Goal: Task Accomplishment & Management: Use online tool/utility

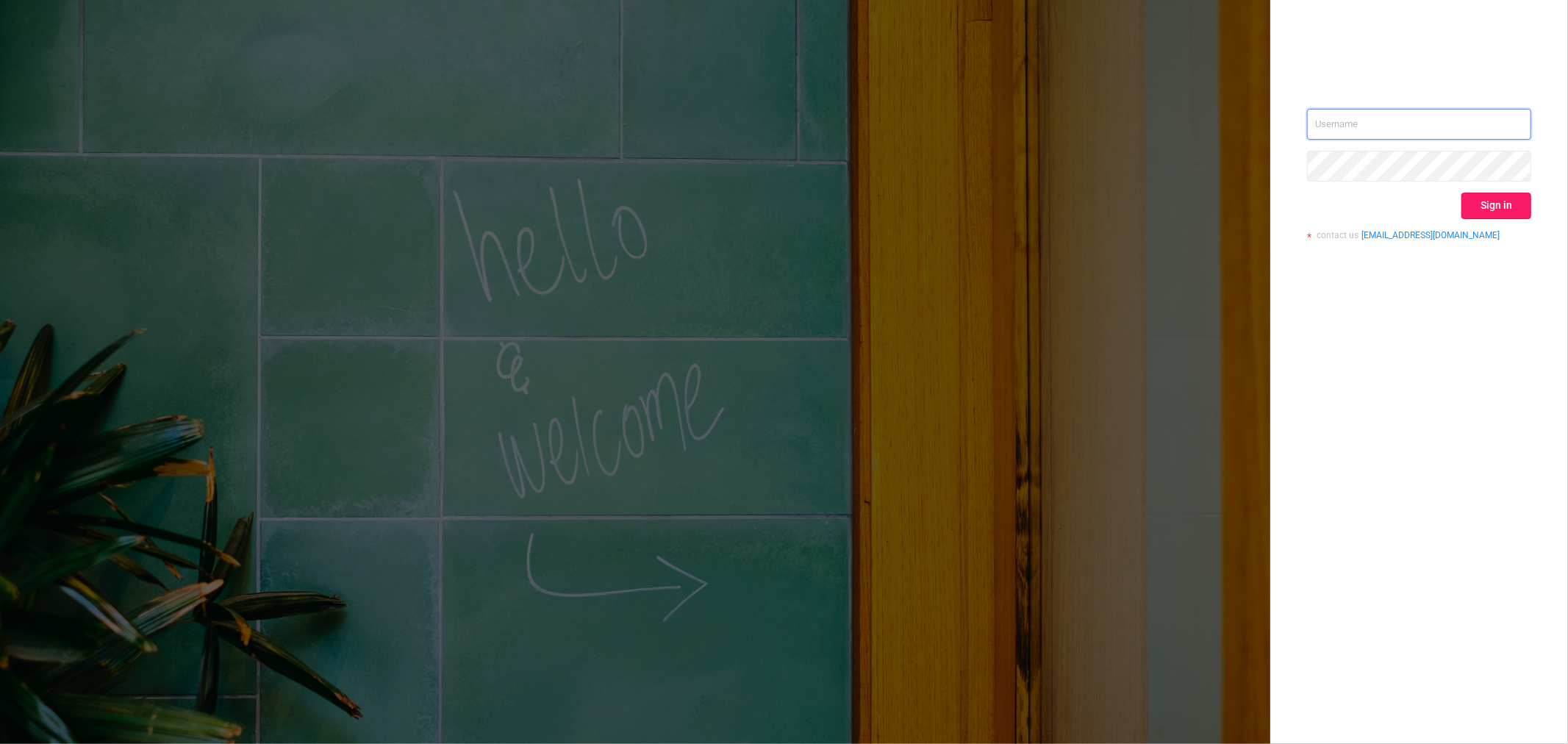
type input "[EMAIL_ADDRESS]"
click at [1497, 197] on button "Sign in" at bounding box center [1497, 206] width 70 height 26
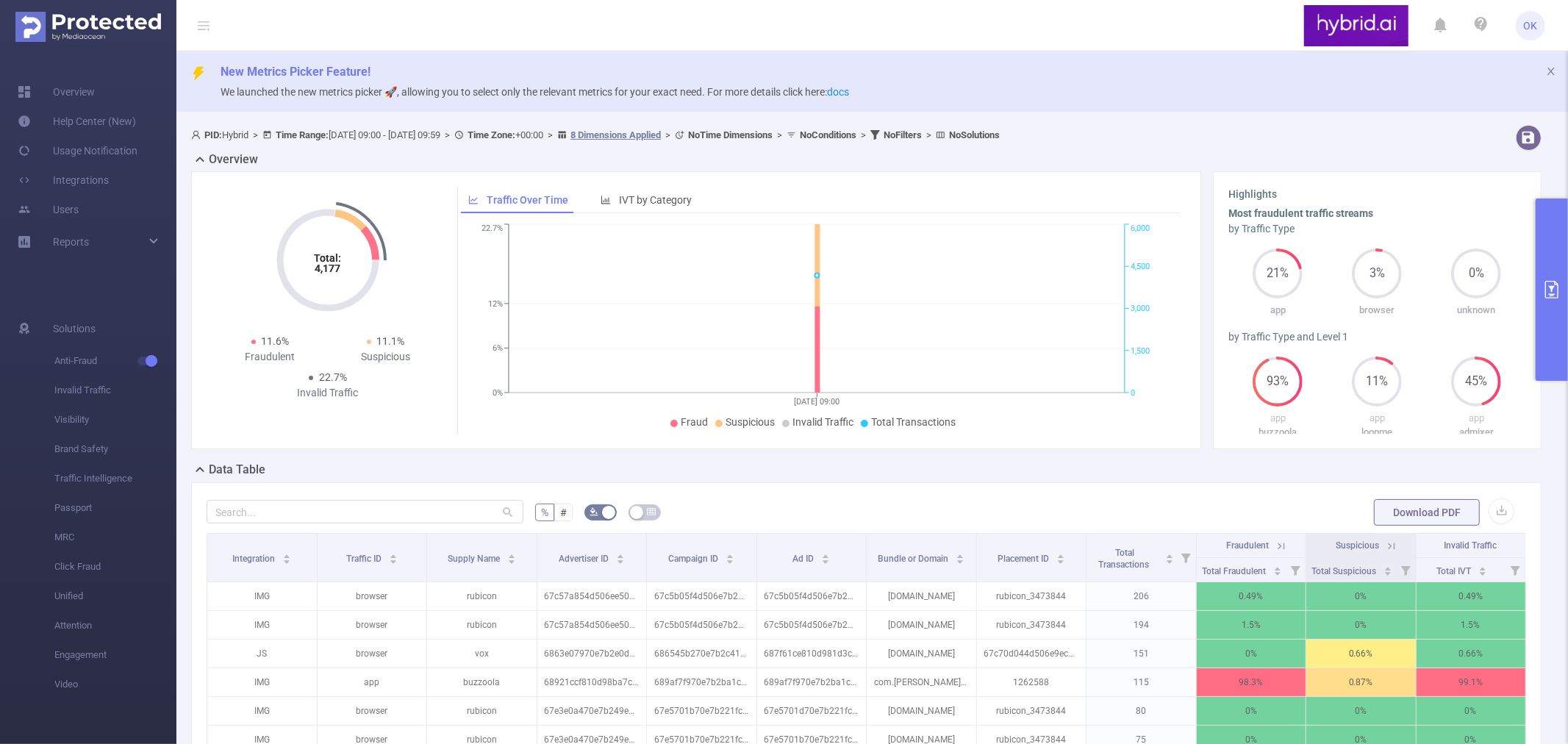
drag, startPoint x: 1546, startPoint y: 278, endPoint x: 1537, endPoint y: 310, distance: 33.2
click at [1547, 278] on button "primary" at bounding box center [1551, 290] width 32 height 182
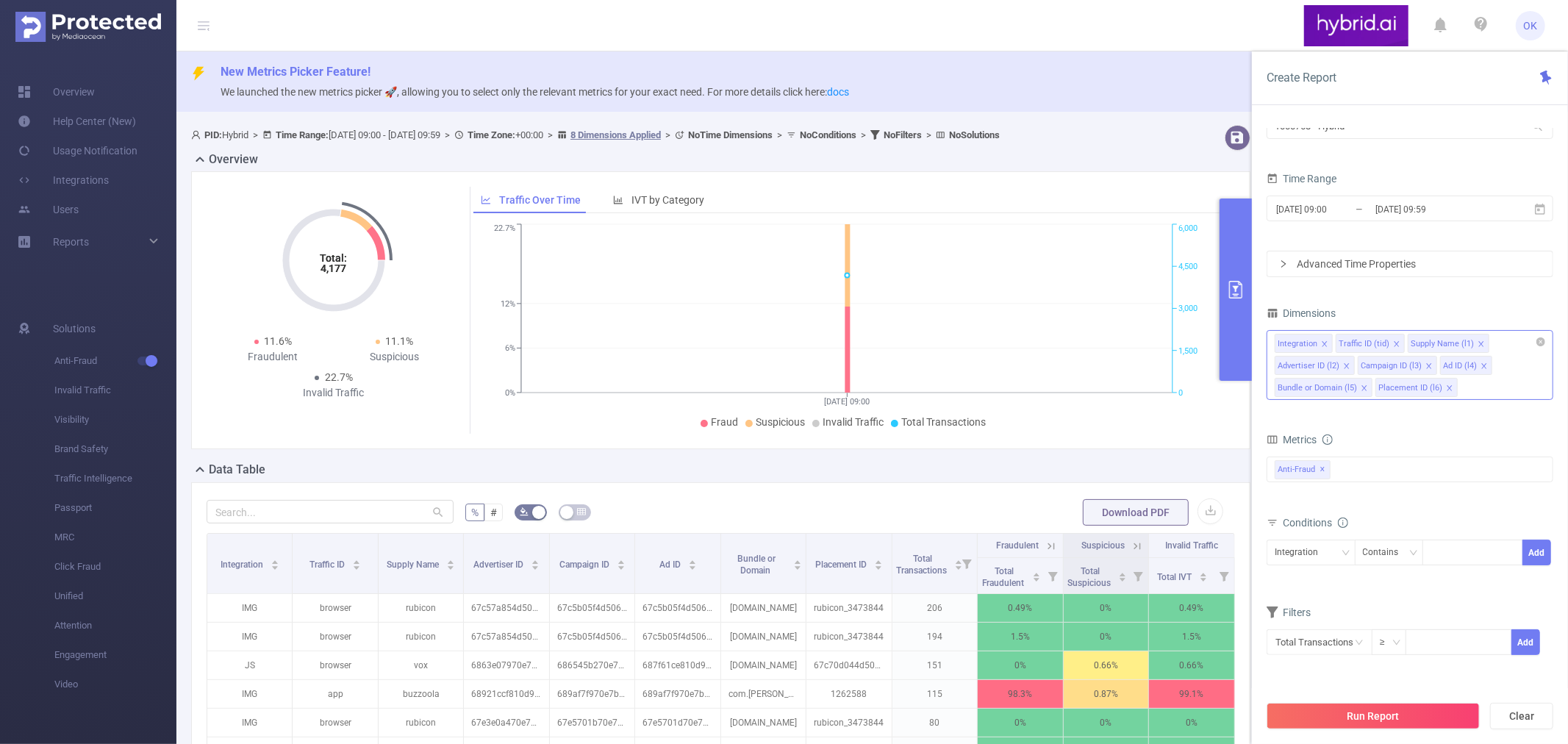
click at [1321, 346] on icon "icon: close" at bounding box center [1325, 344] width 8 height 8
click at [1333, 342] on icon "icon: close" at bounding box center [1335, 343] width 5 height 5
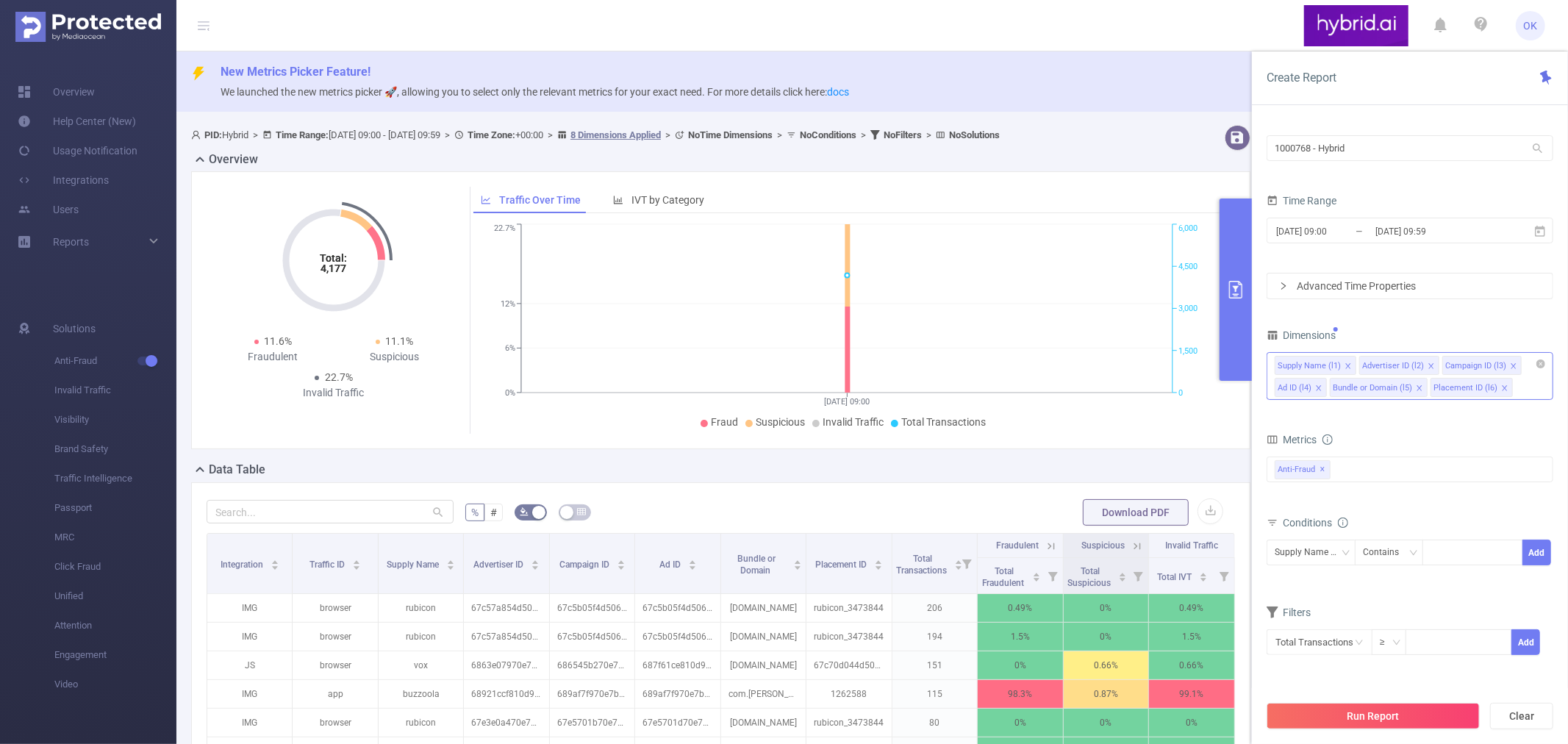
click at [1319, 387] on icon "icon: close" at bounding box center [1318, 387] width 5 height 5
click at [1446, 390] on icon "icon: close" at bounding box center [1450, 389] width 8 height 8
click at [1363, 387] on icon "icon: close" at bounding box center [1363, 387] width 5 height 5
click at [1435, 645] on input at bounding box center [1458, 640] width 104 height 22
paste input "68,668,593,810d9,800e4,772,342"
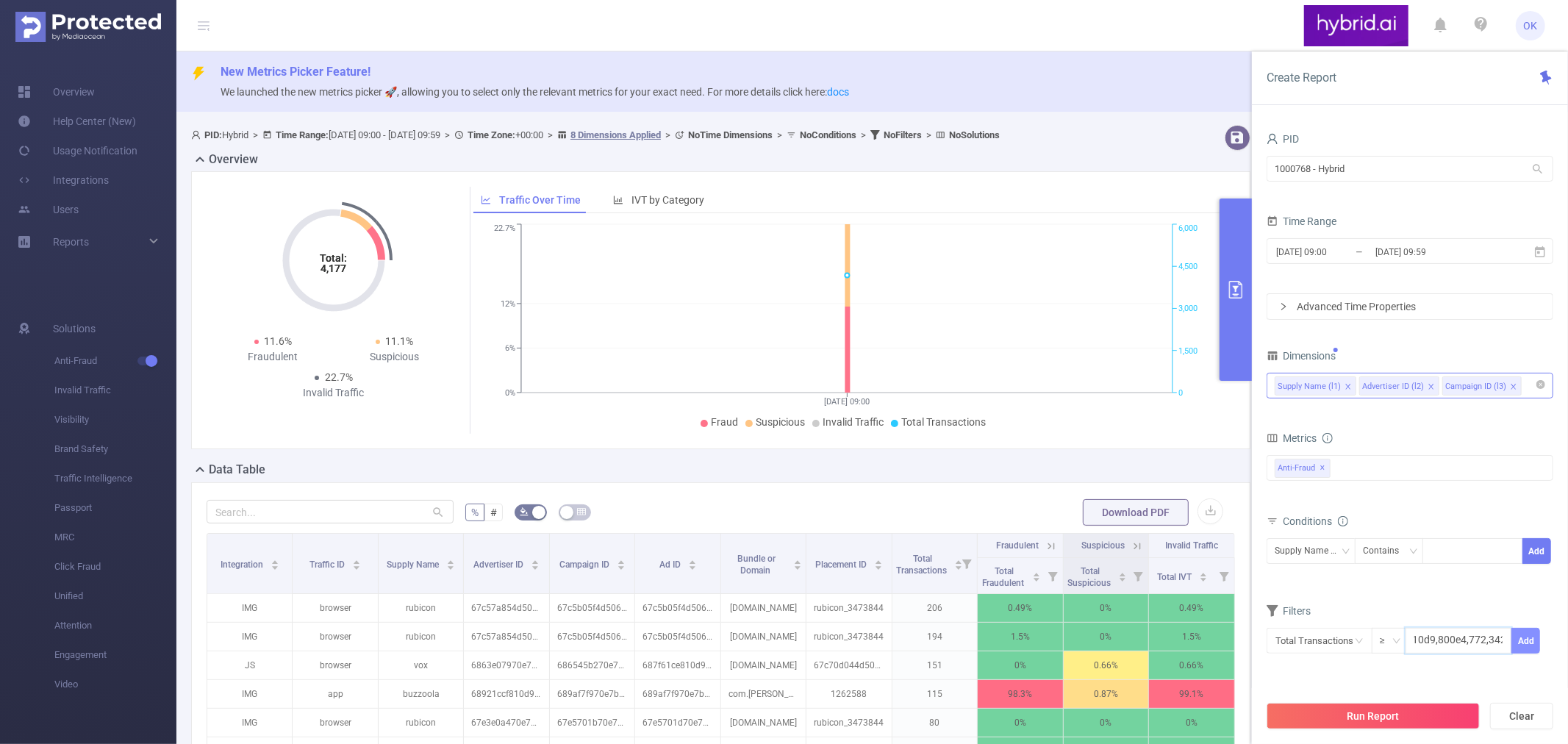
scroll to position [0, 61]
drag, startPoint x: 1415, startPoint y: 640, endPoint x: 1567, endPoint y: 646, distance: 152.1
click at [1567, 646] on div "PID 1000768 - Hybrid 1000768 - Hybrid Time Range [DATE] 09:00 _ [DATE] 09:59 Ad…" at bounding box center [1410, 442] width 316 height 656
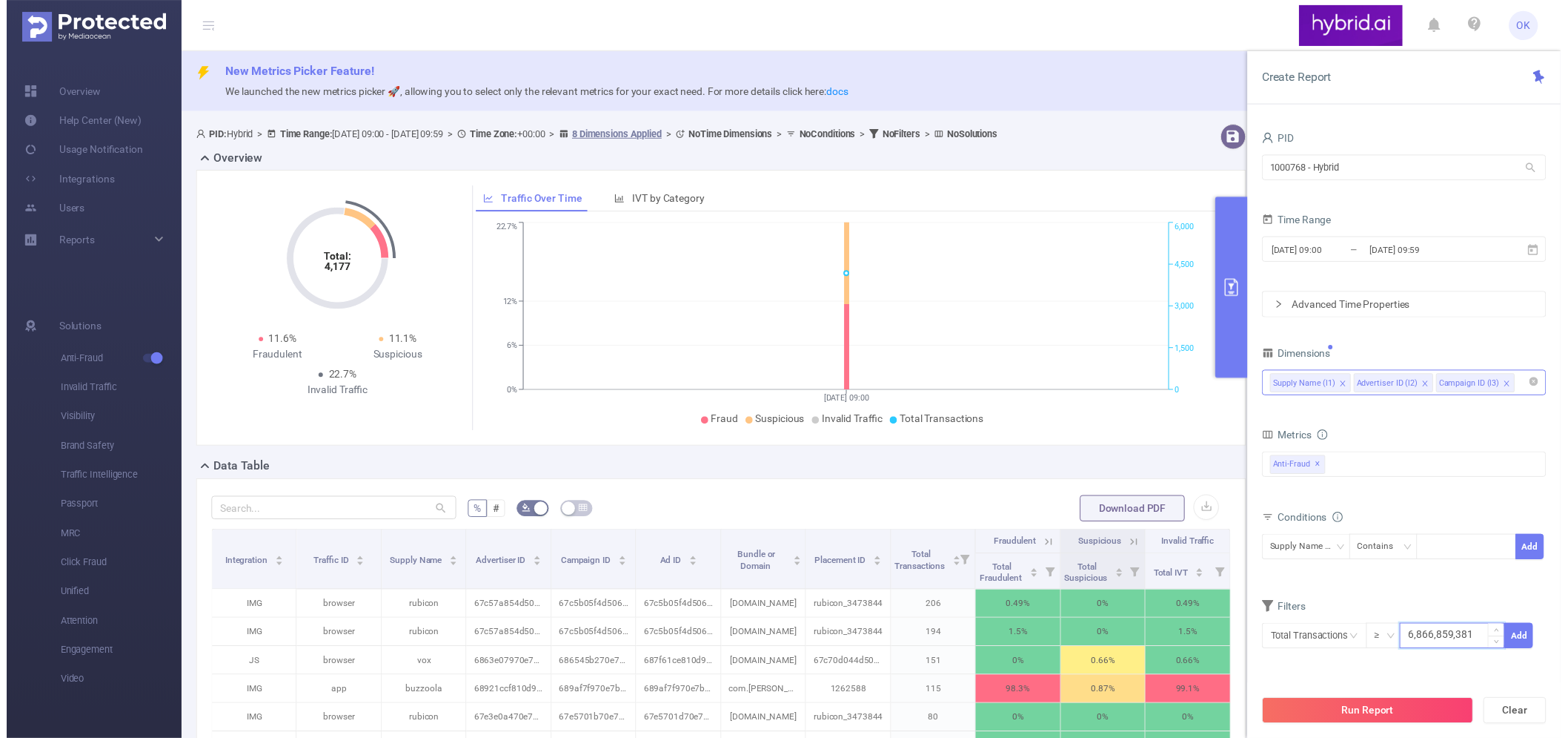
scroll to position [0, 0]
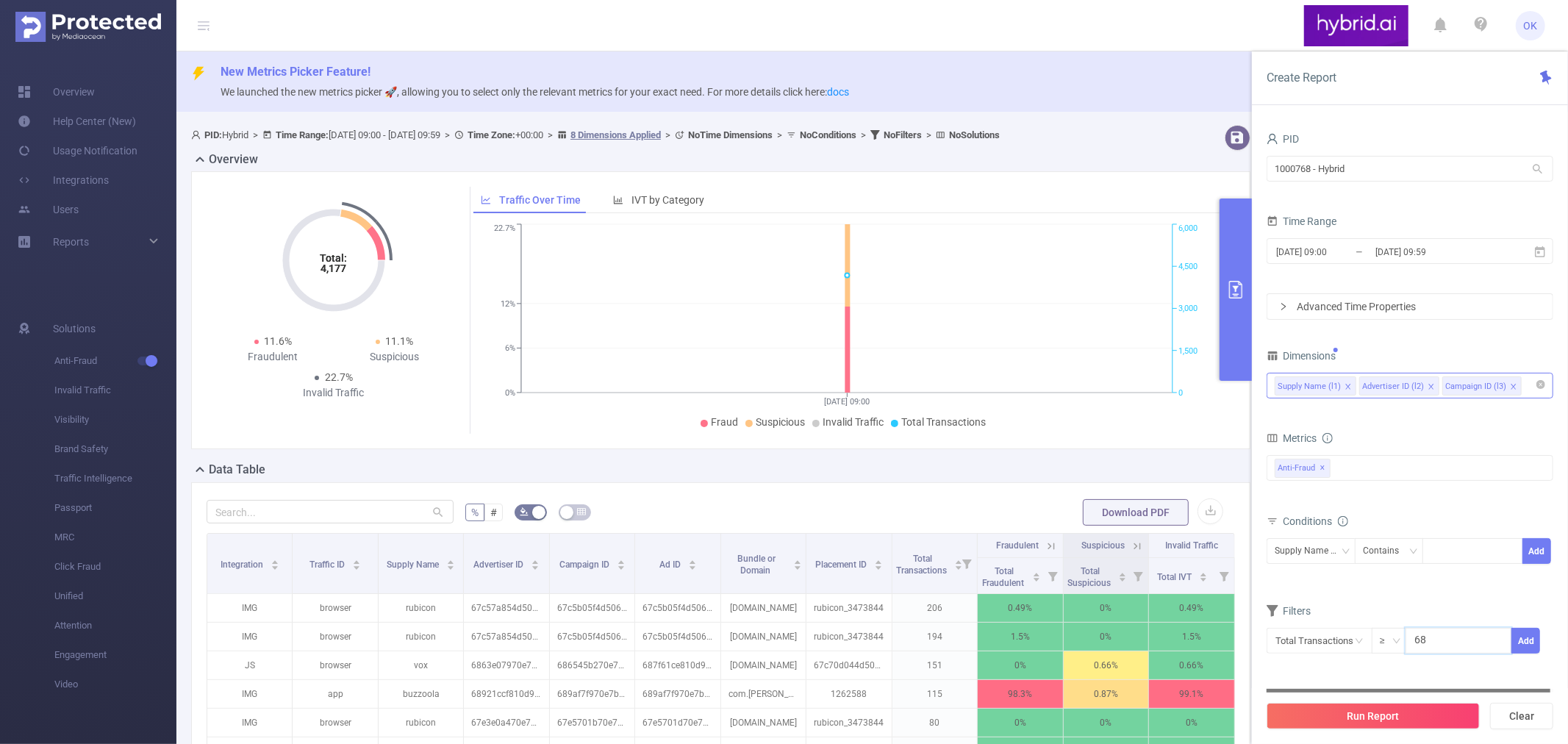
type input "6"
click at [1397, 589] on form "Dimensions Supply Name (l1) Advertiser ID (l2) Campaign ID (l3) Metrics Total F…" at bounding box center [1410, 510] width 287 height 328
click at [1318, 550] on div "Supply Name (l1)" at bounding box center [1311, 551] width 73 height 24
click at [1326, 607] on li "Advertiser ID (l2)" at bounding box center [1316, 606] width 98 height 23
click at [1446, 554] on div at bounding box center [1472, 551] width 85 height 24
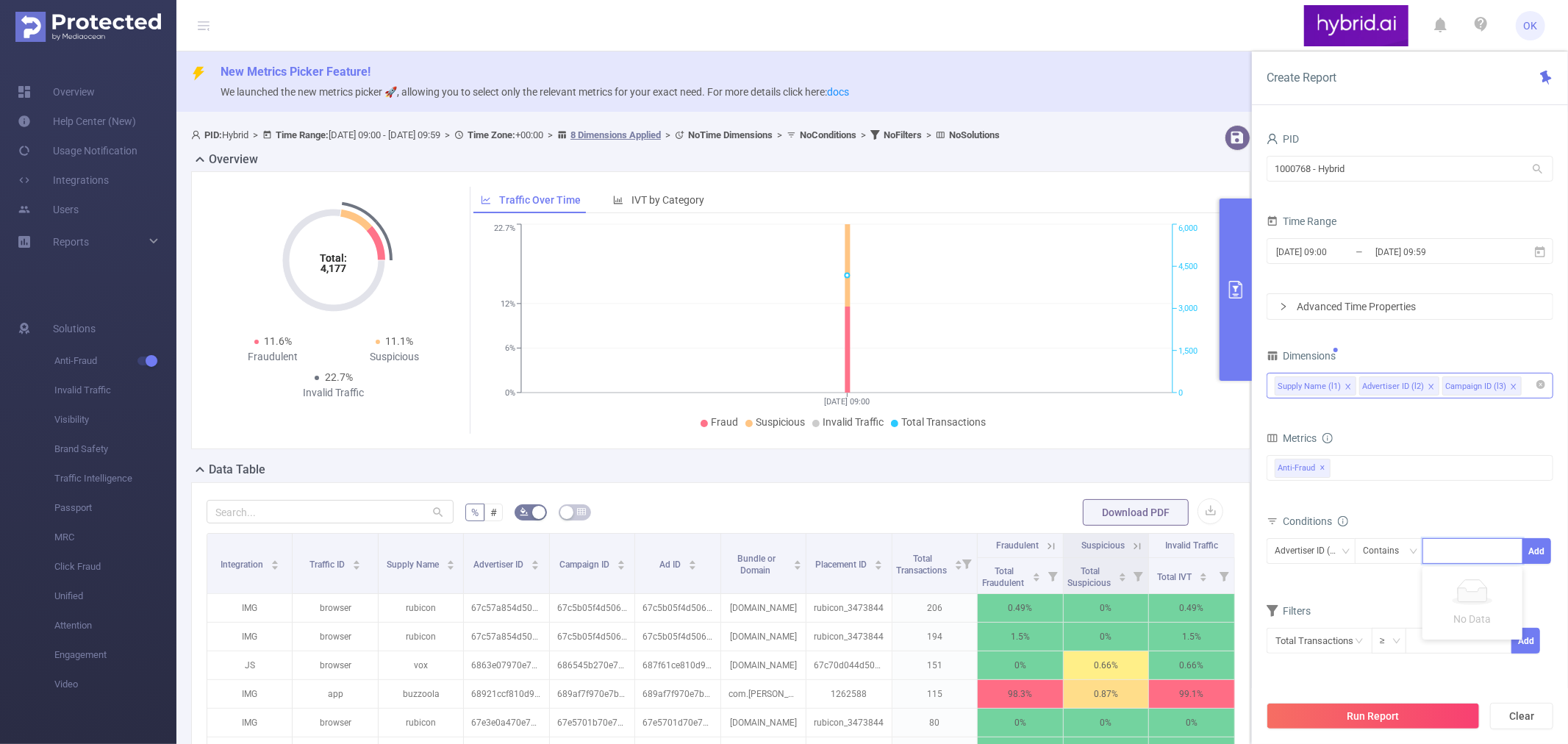
paste input "68668593810d9800e4772342"
type input "68668593810d9800e4772342"
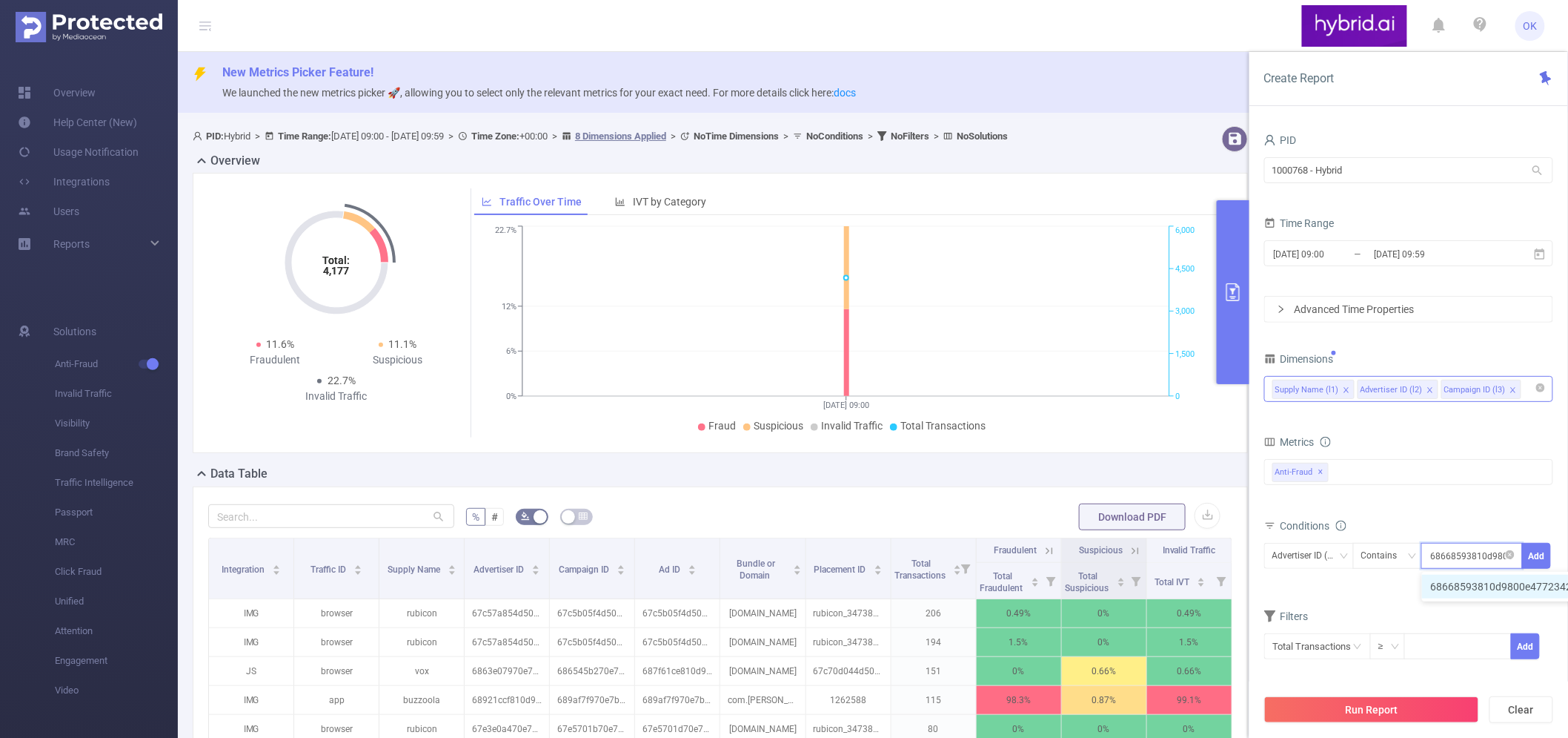
scroll to position [0, 35]
click at [1495, 584] on li "68668593810d9800e4772342" at bounding box center [1509, 587] width 174 height 24
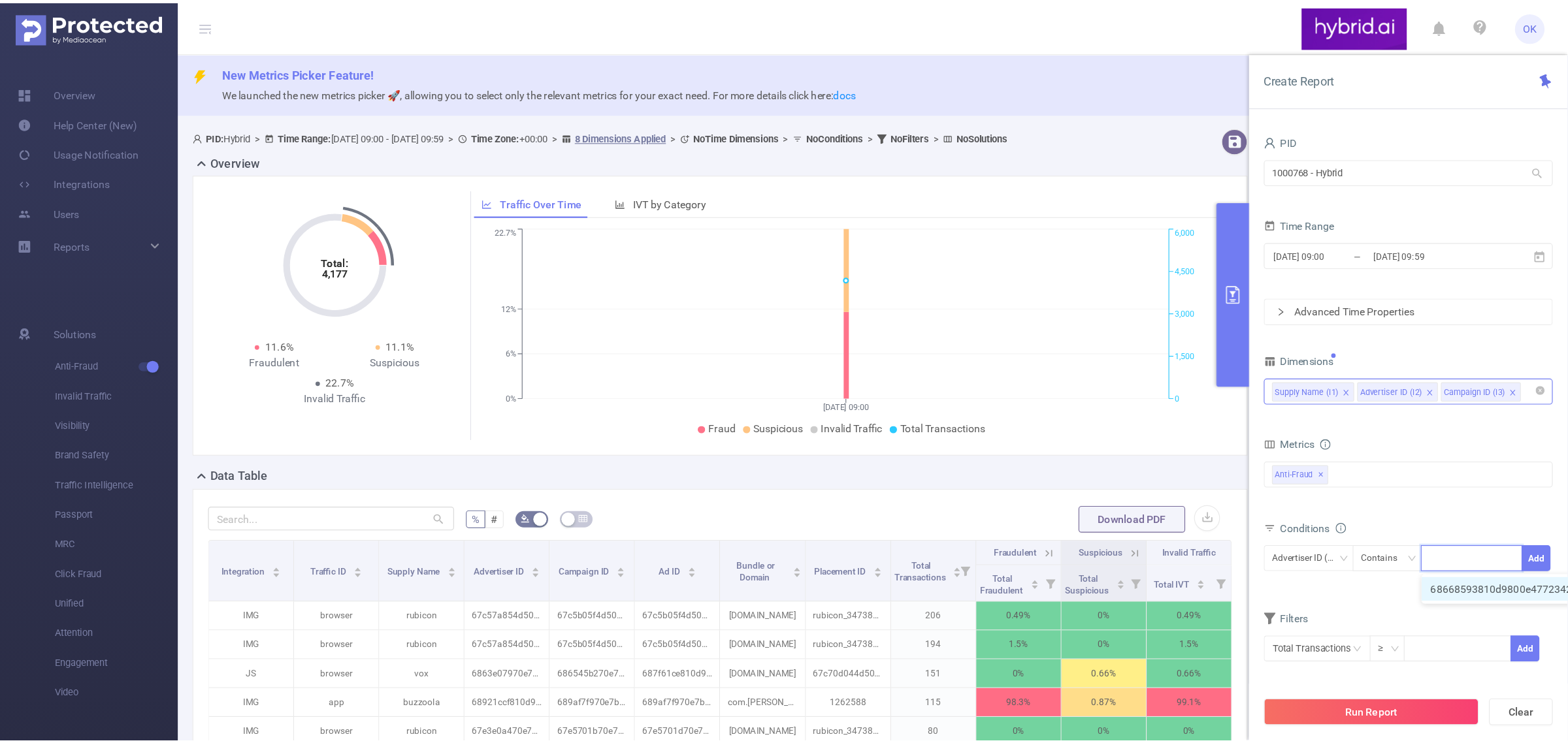
scroll to position [0, 0]
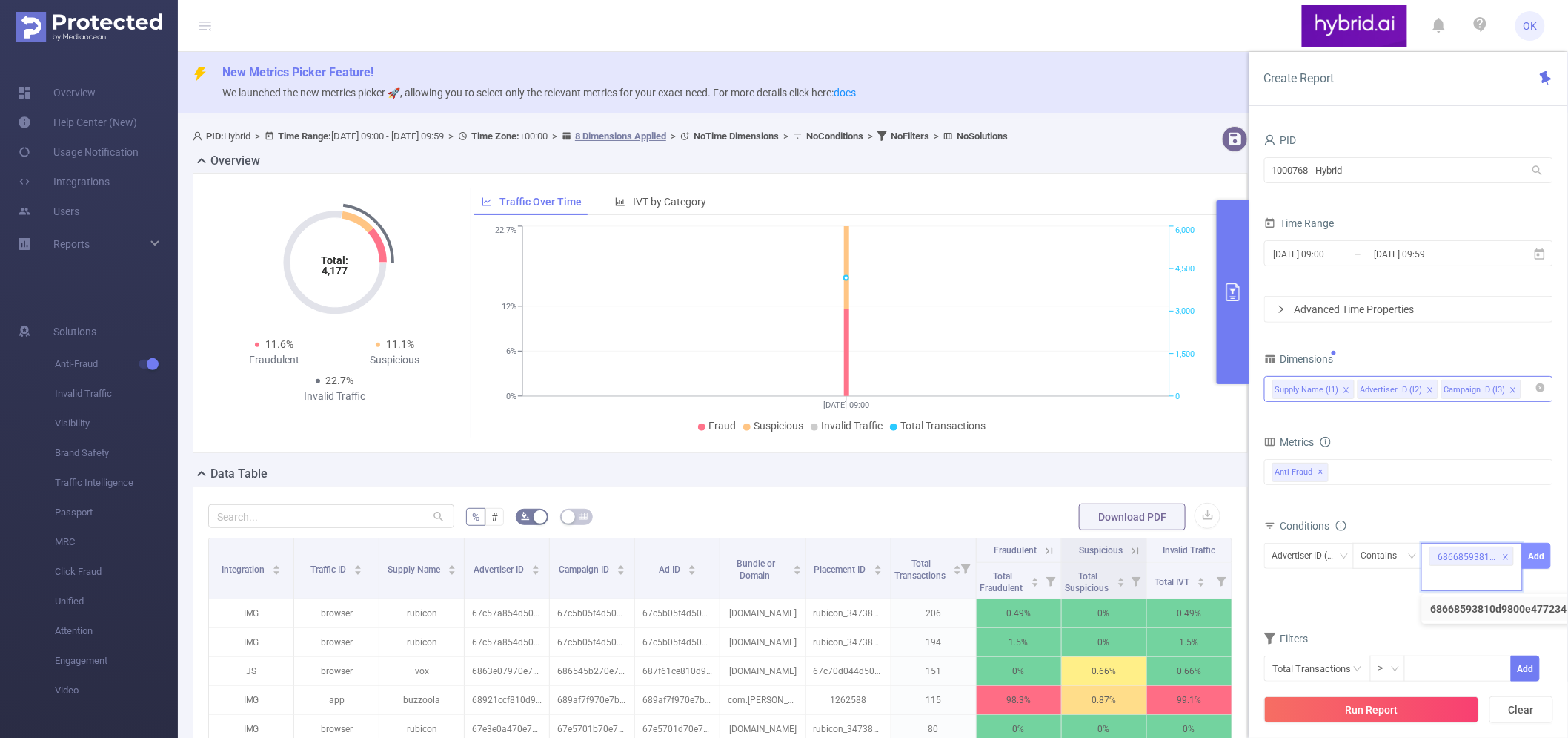
click at [1539, 565] on button "Add" at bounding box center [1537, 555] width 28 height 26
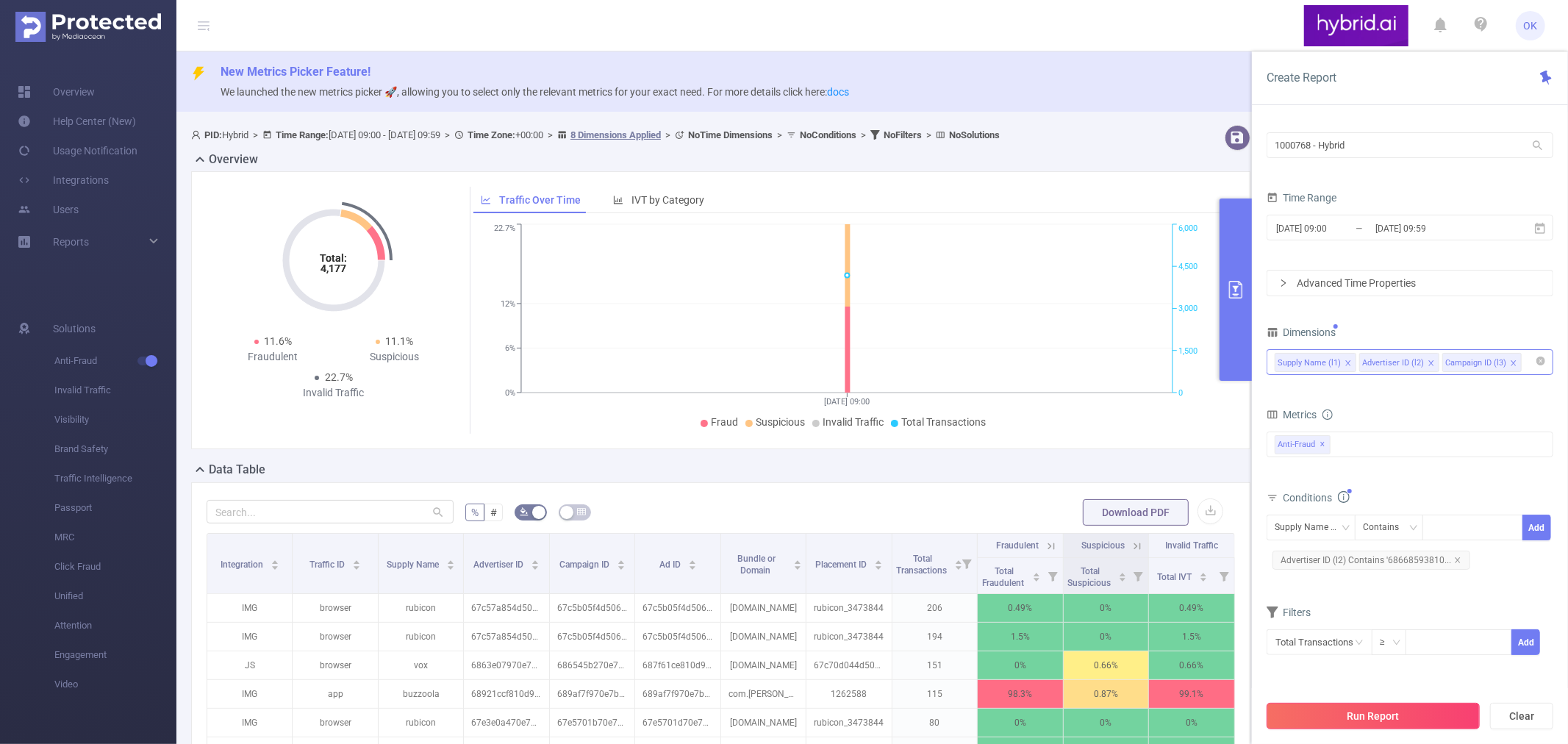
click at [1371, 715] on button "Run Report" at bounding box center [1373, 716] width 213 height 26
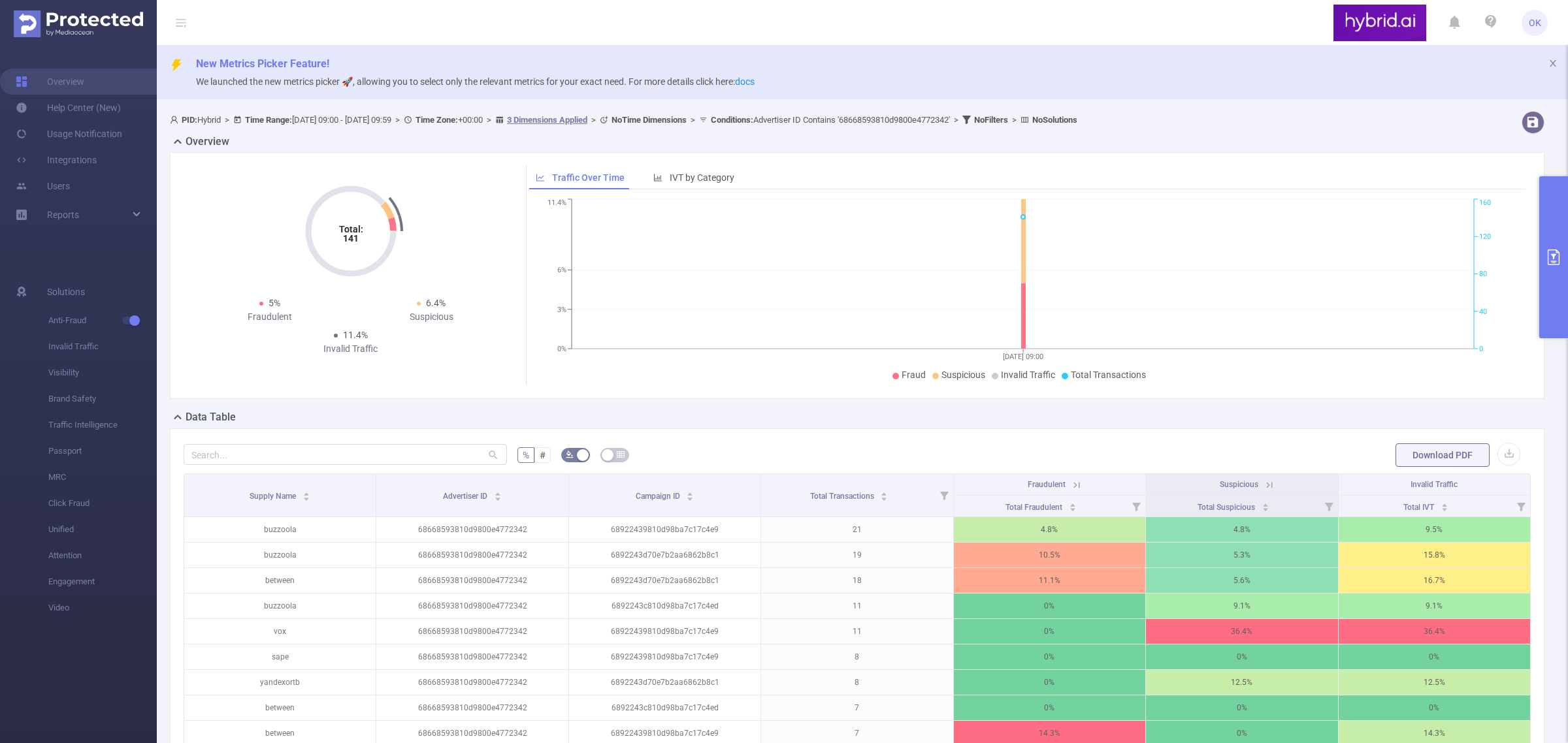
click at [1392, 295] on button "primary" at bounding box center [1552, 257] width 29 height 162
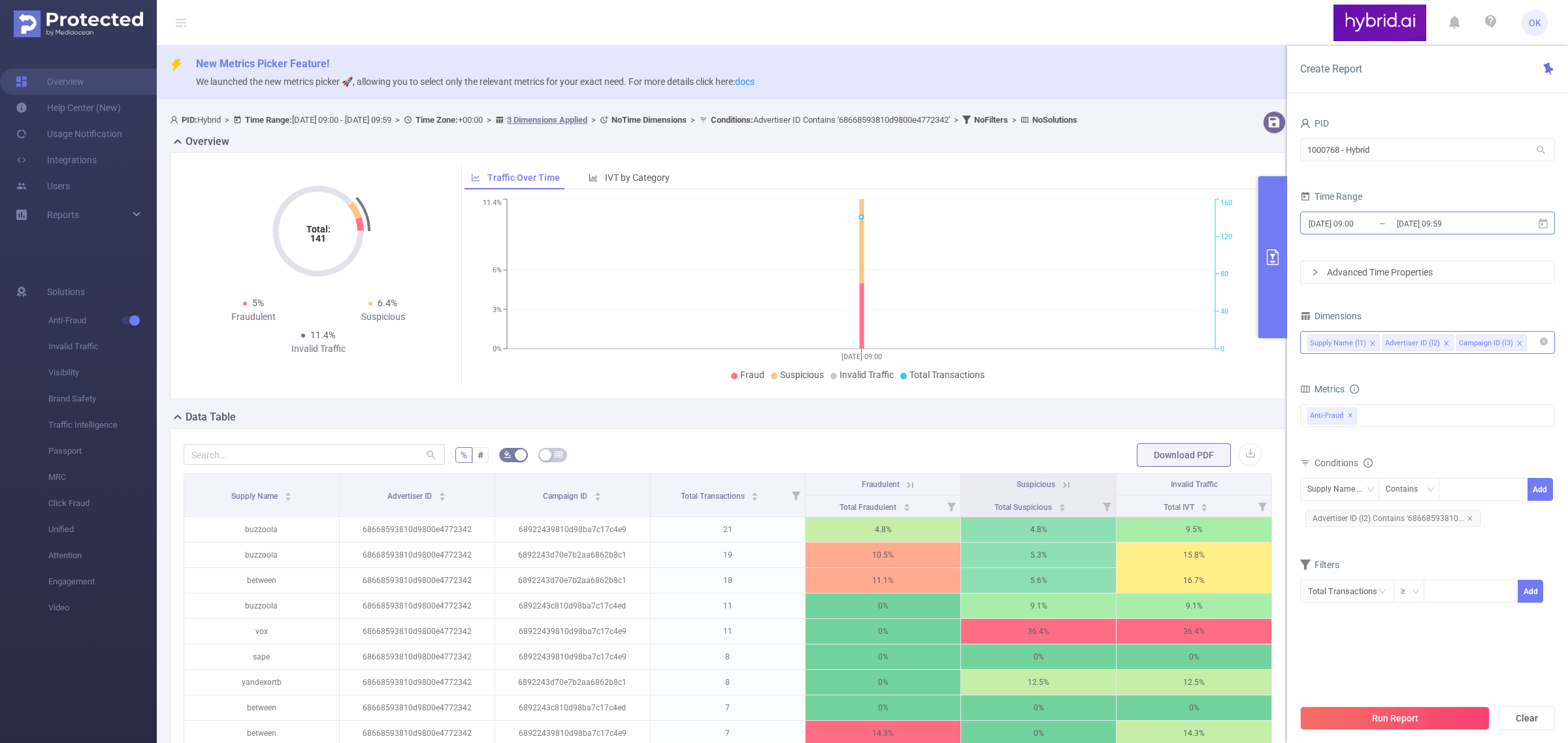
click at [1387, 224] on input "[DATE] 09:00" at bounding box center [1360, 223] width 106 height 17
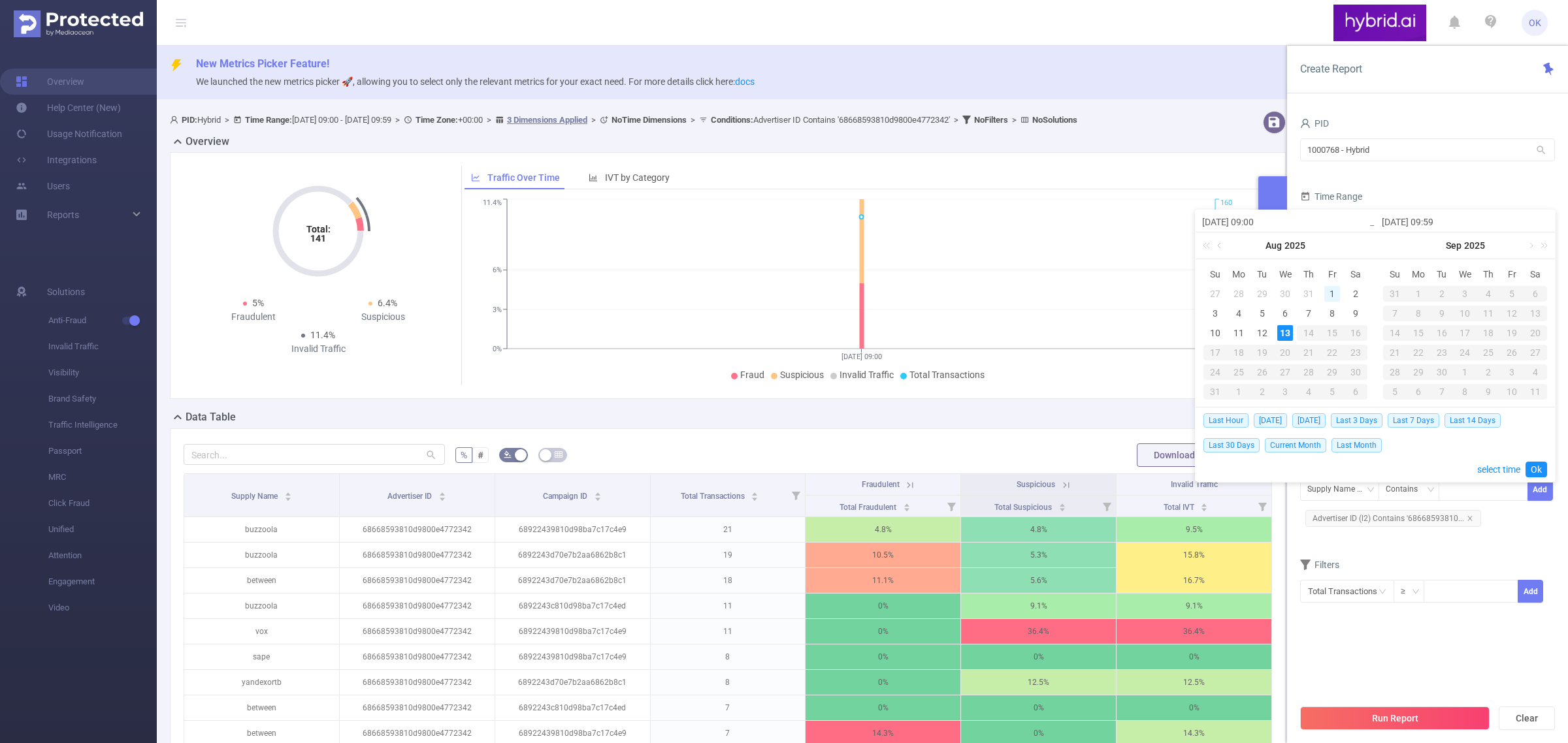
click at [1329, 293] on div "1" at bounding box center [1332, 294] width 16 height 16
click at [1269, 333] on div "12" at bounding box center [1261, 333] width 16 height 16
type input "[DATE] 09:00"
type input "[DATE] 09:59"
type input "[DATE] 09:00"
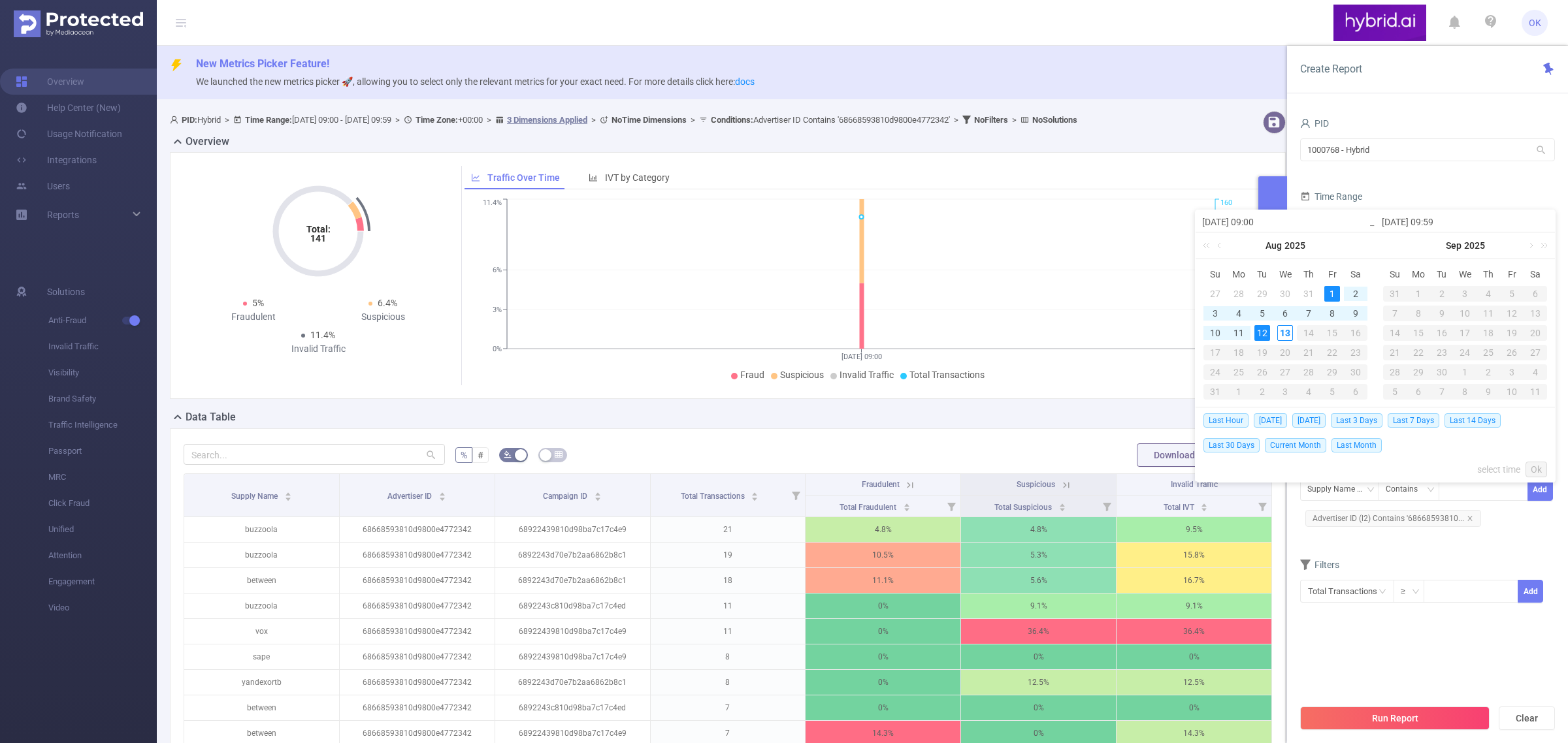
type input "[DATE] 09:59"
click at [1392, 469] on link "Ok" at bounding box center [1536, 469] width 22 height 16
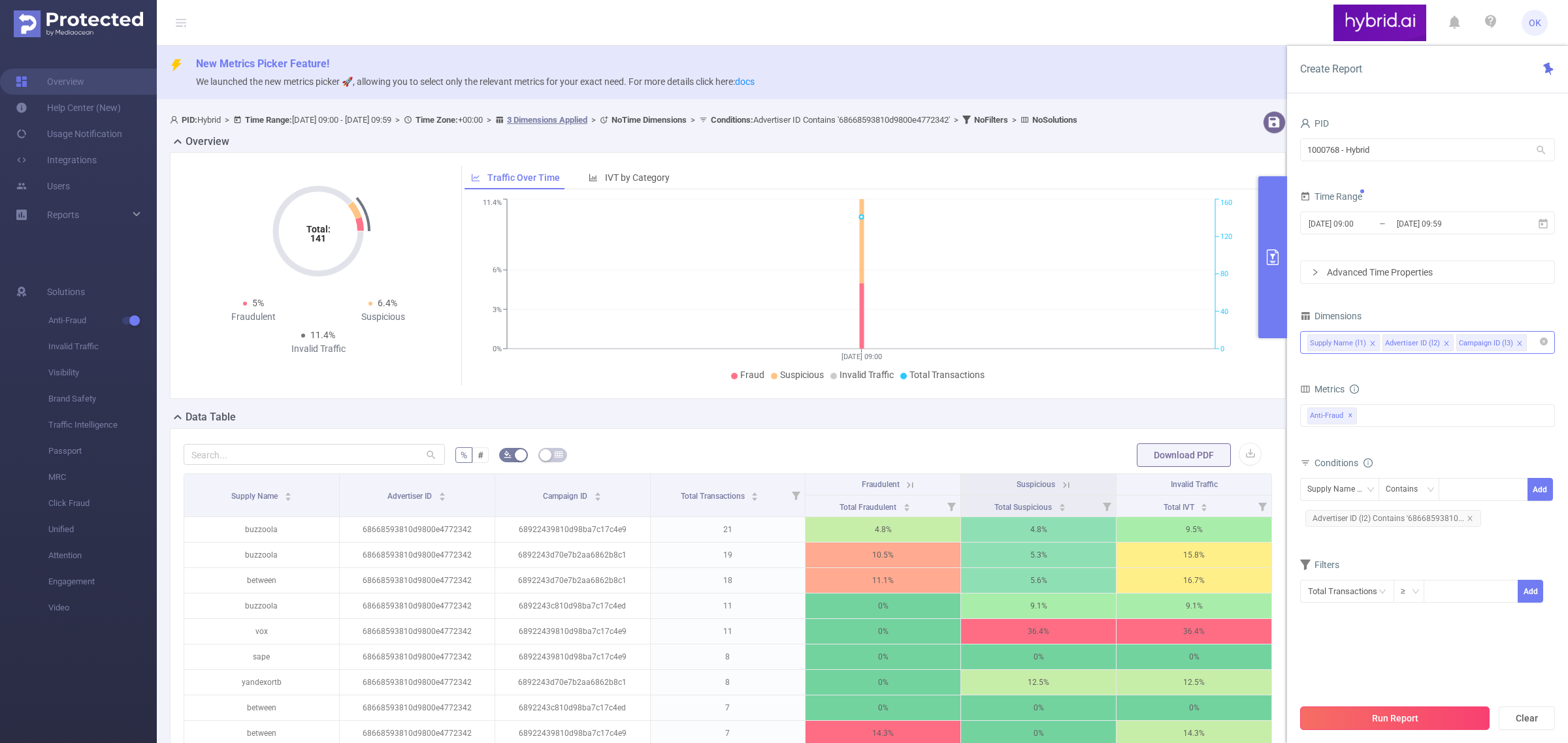
click at [1384, 661] on button "Run Report" at bounding box center [1394, 718] width 190 height 23
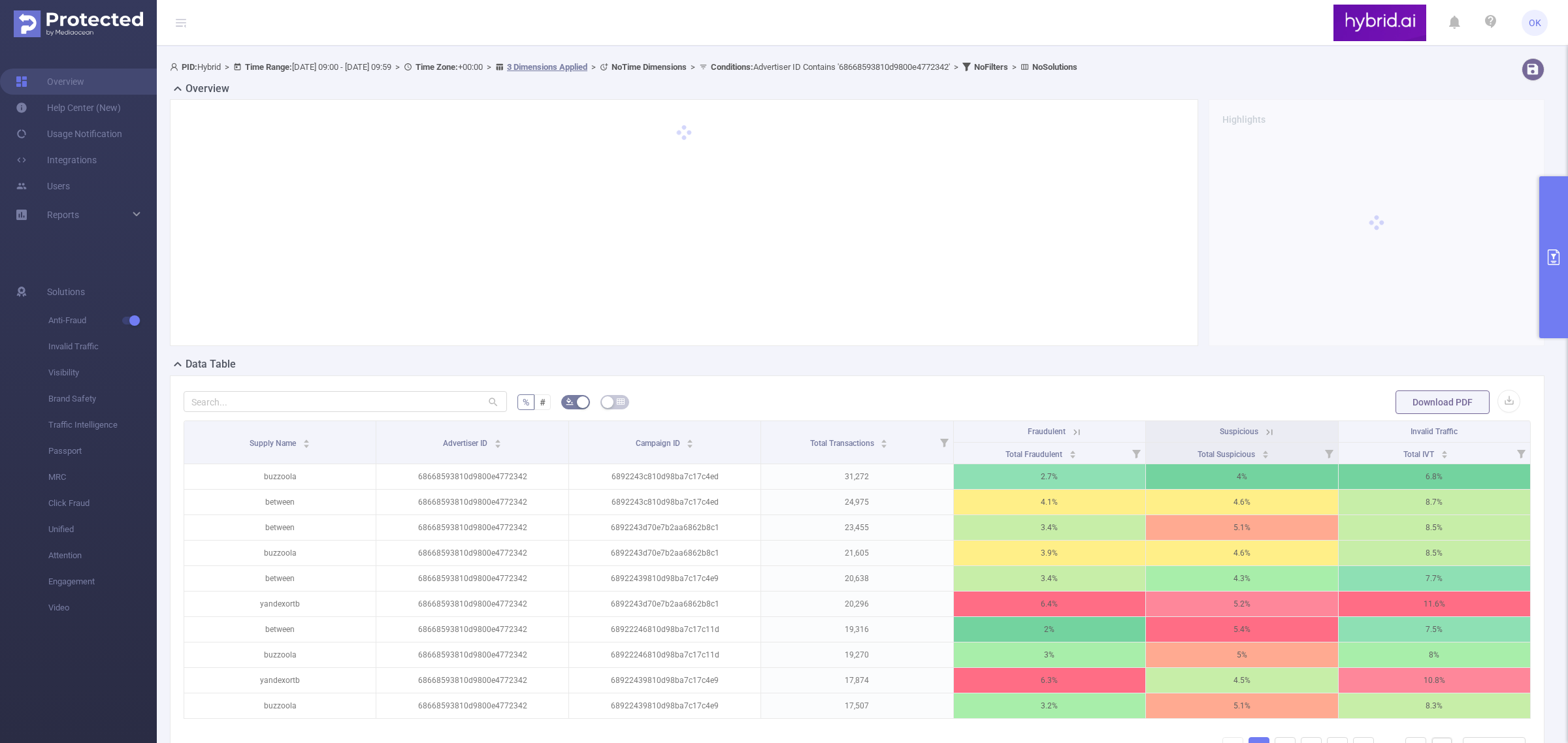
scroll to position [81, 0]
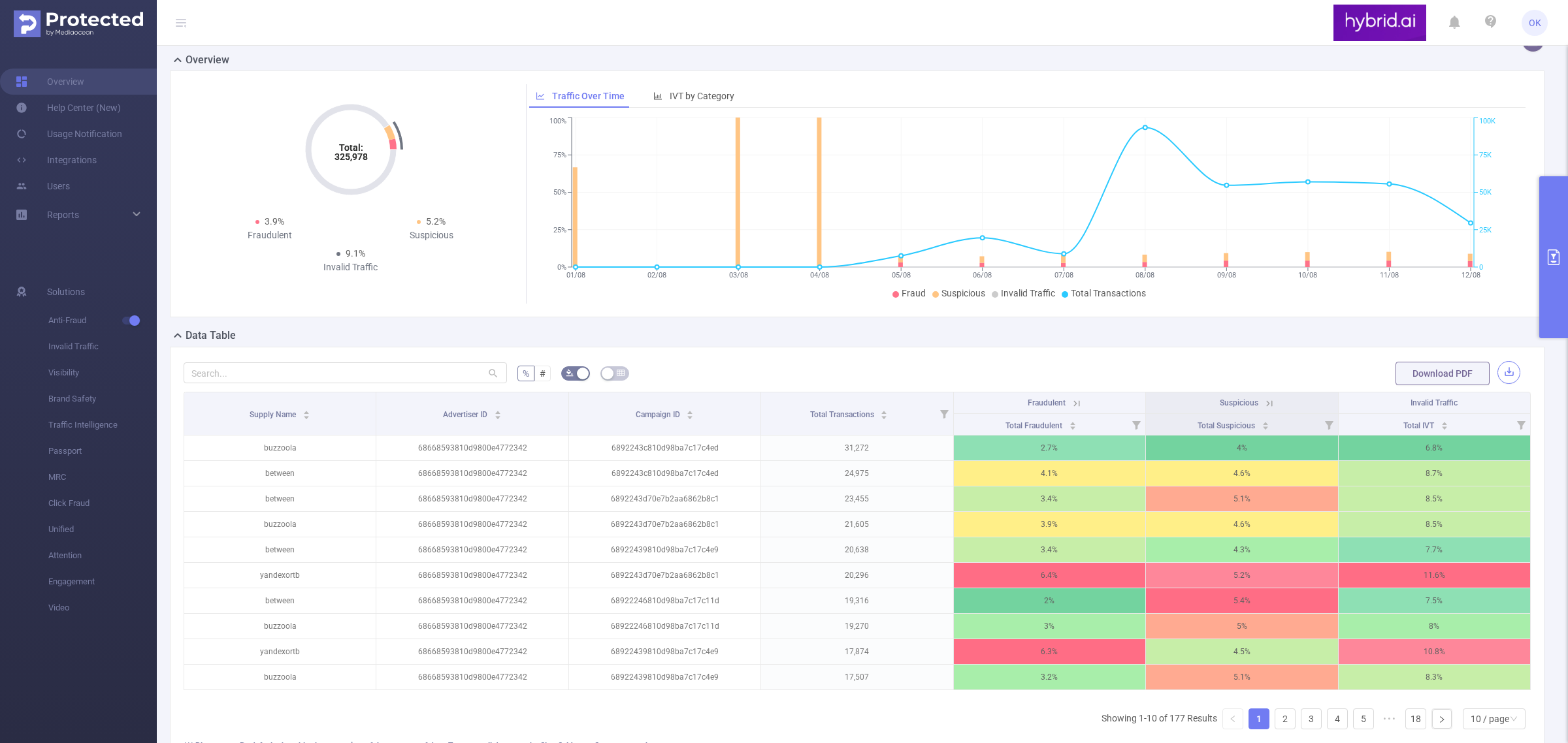
click at [1392, 374] on button "button" at bounding box center [1508, 372] width 23 height 23
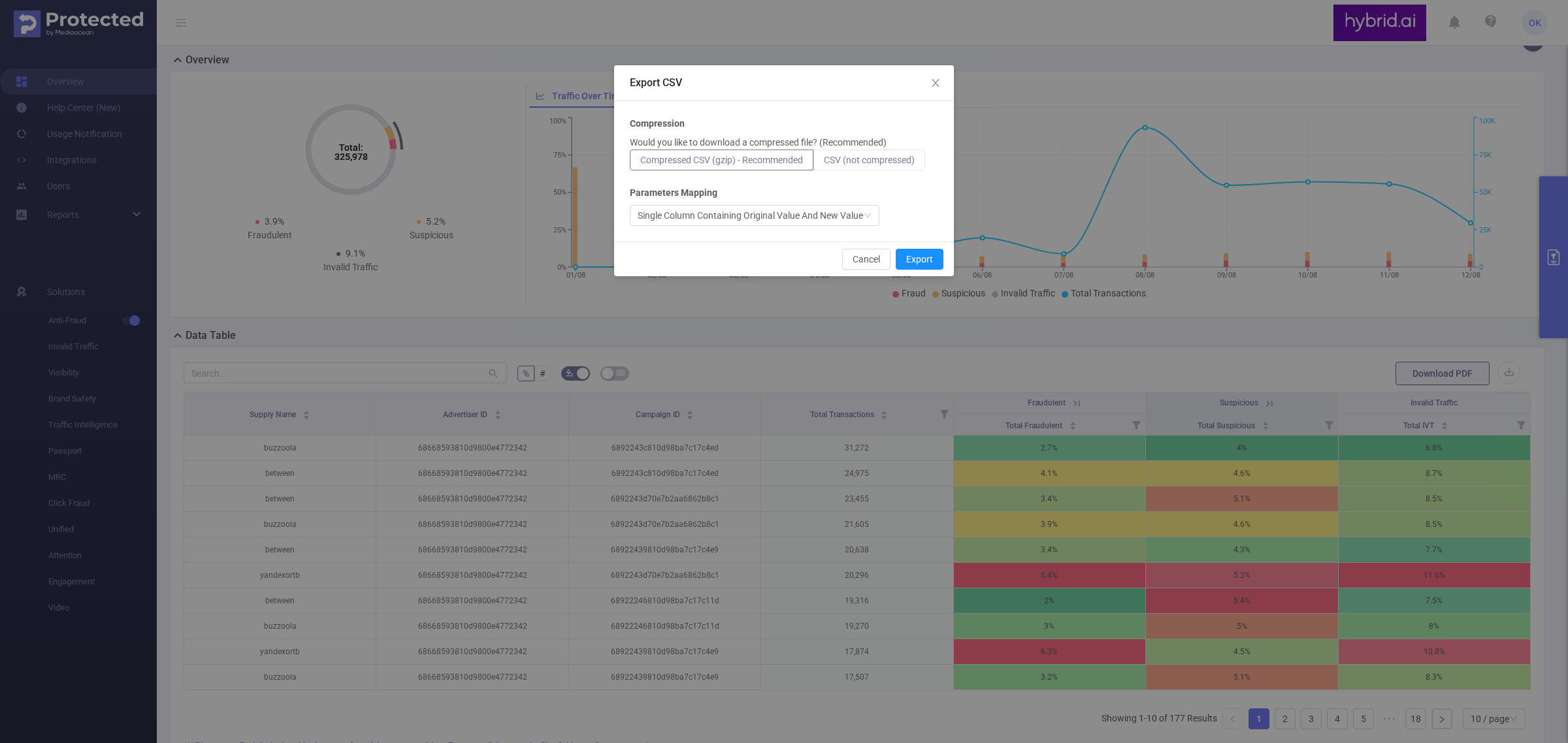
click at [863, 162] on span "CSV (not compressed)" at bounding box center [868, 160] width 91 height 10
click at [823, 164] on input "CSV (not compressed)" at bounding box center [823, 164] width 0 height 0
click at [920, 262] on button "Export" at bounding box center [919, 259] width 48 height 21
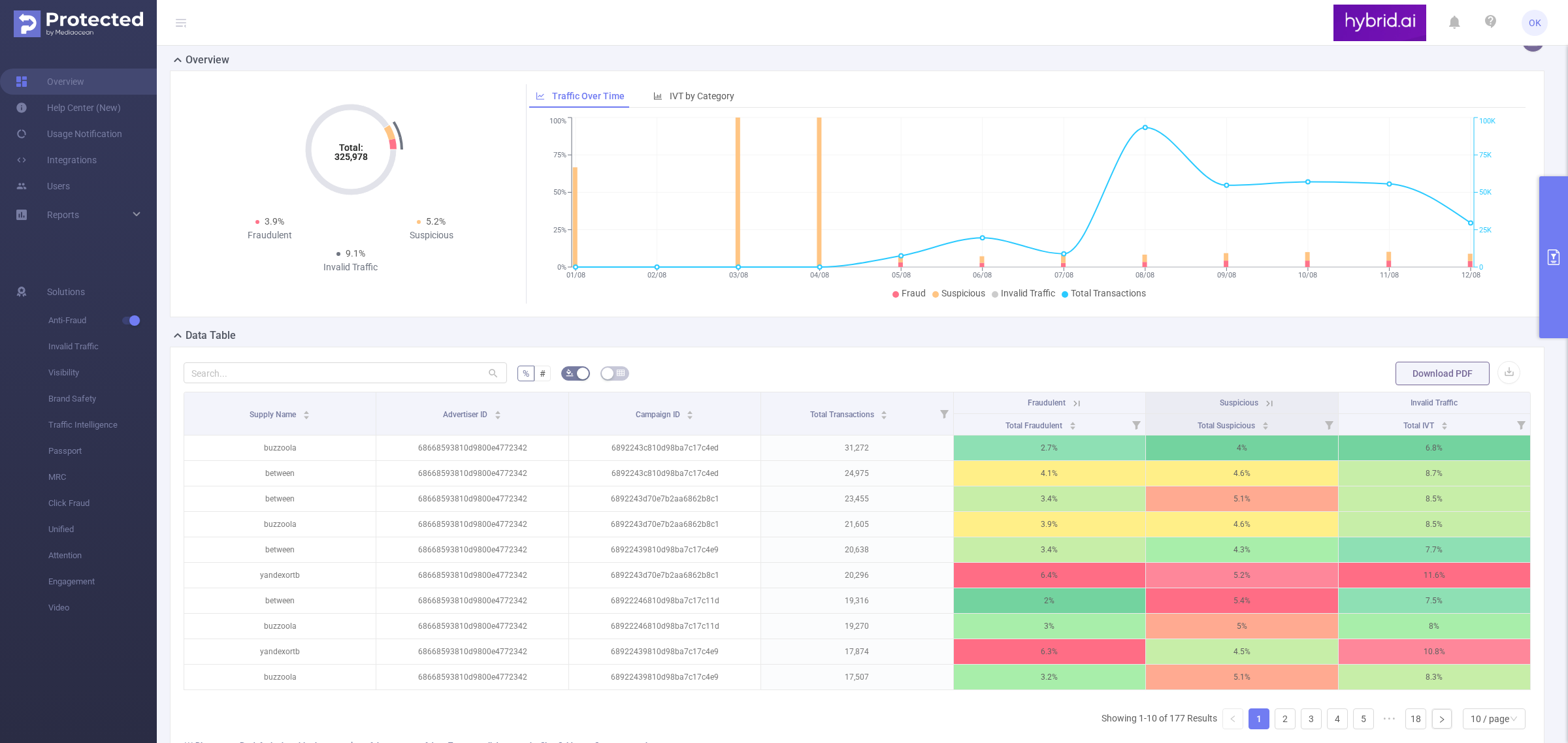
click at [1392, 219] on button "primary" at bounding box center [1552, 257] width 29 height 162
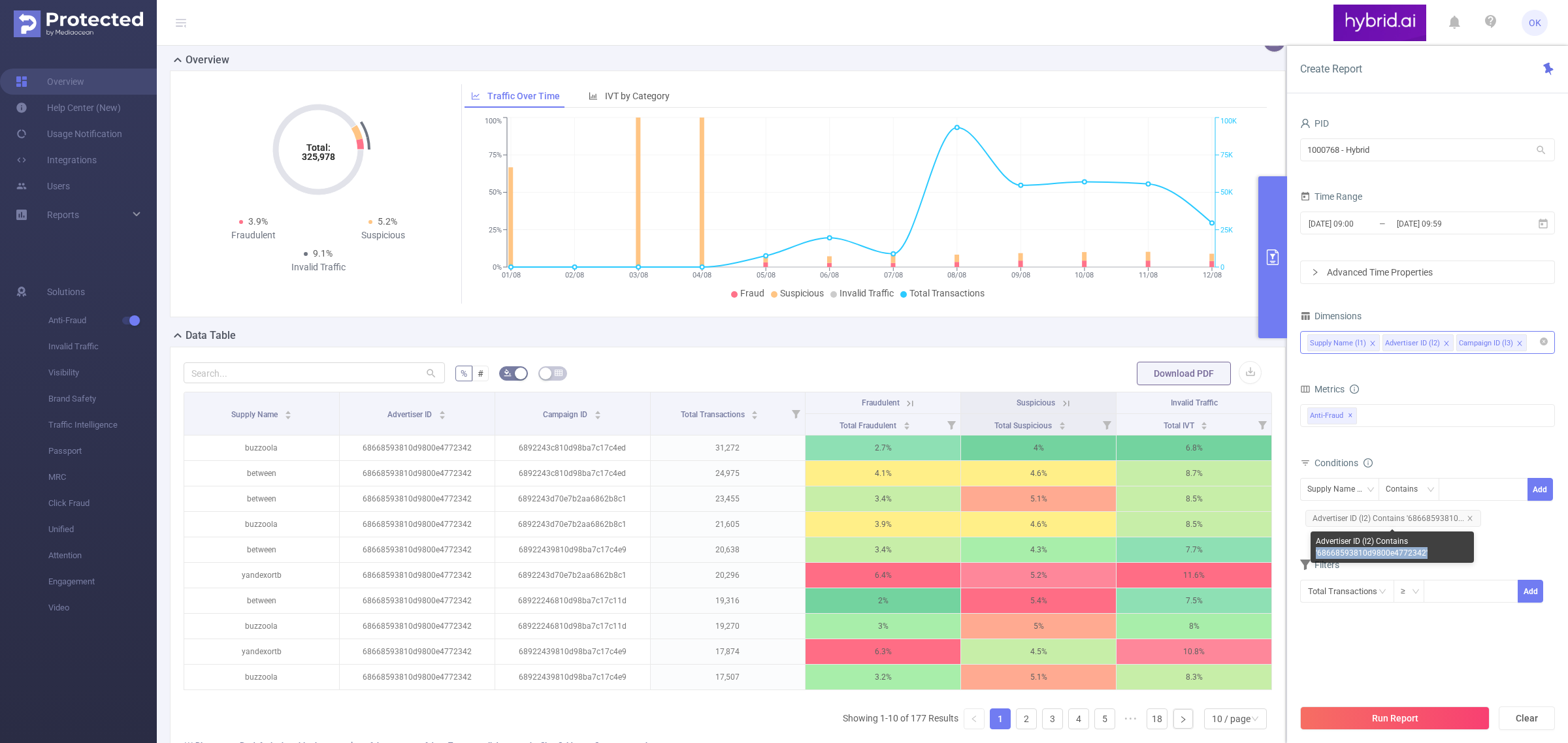
drag, startPoint x: 1434, startPoint y: 549, endPoint x: 1310, endPoint y: 552, distance: 124.0
click at [1310, 552] on div "Advertiser ID (l2) Contains '68668593810d9800e4772342'" at bounding box center [1391, 547] width 164 height 31
copy div "'68668593810d9800e4772342'"
click at [1370, 347] on icon "icon: close" at bounding box center [1372, 344] width 7 height 7
click at [1392, 339] on div "Advertiser ID (l2) Campaign ID (l3)" at bounding box center [1428, 342] width 241 height 22
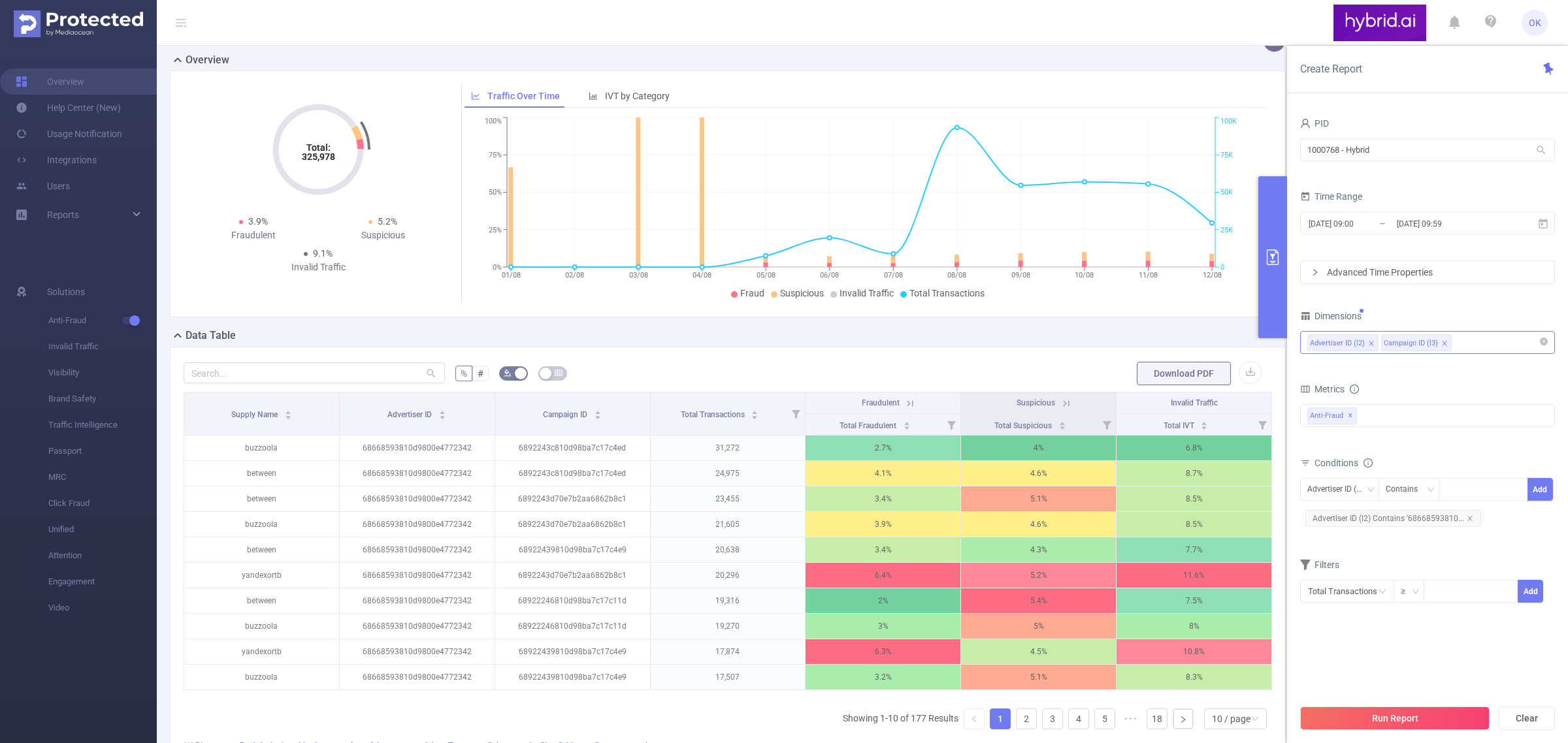
click at [1392, 339] on div "Advertiser ID (l2) Campaign ID (l3)" at bounding box center [1428, 342] width 241 height 22
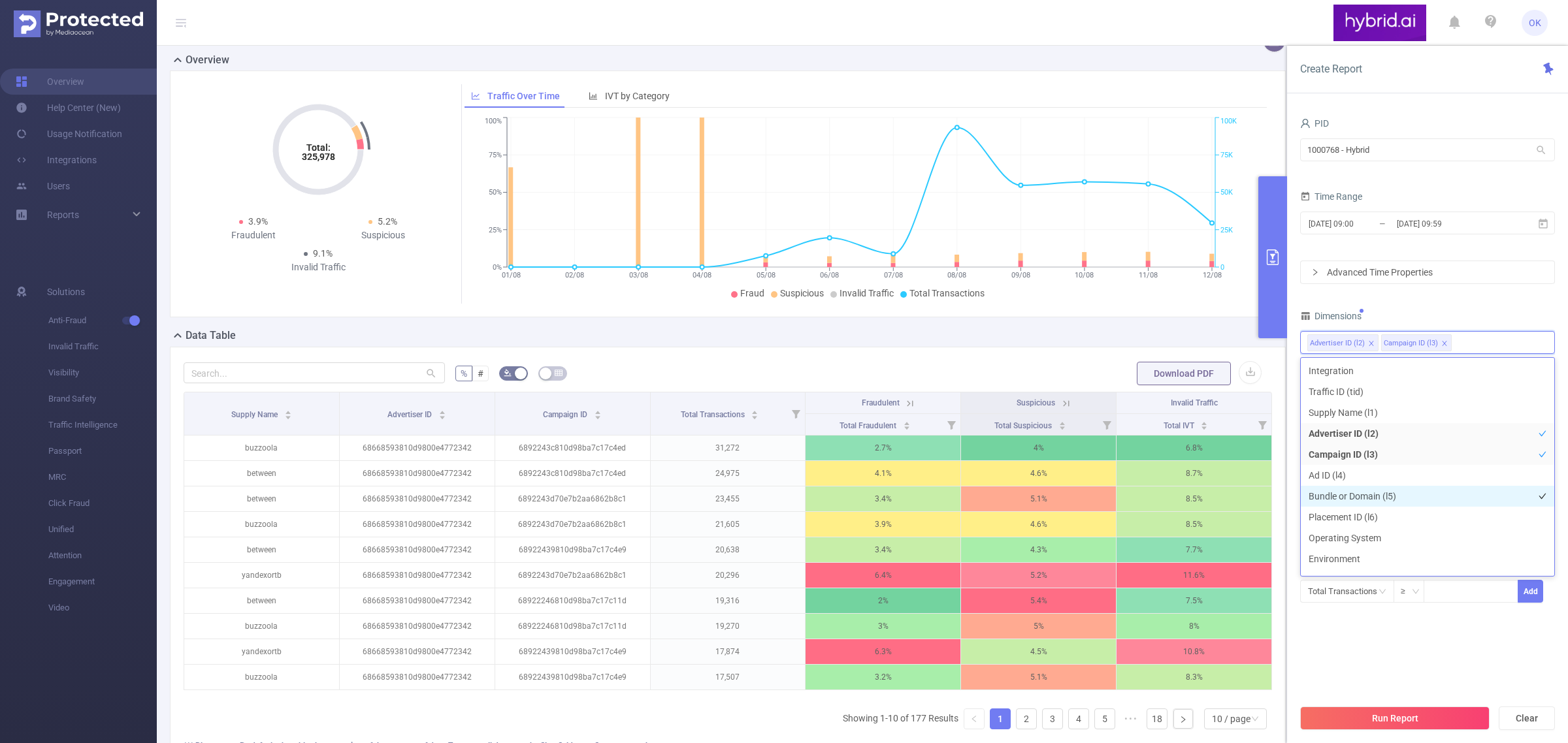
click at [1338, 495] on li "Bundle or Domain (l5)" at bounding box center [1427, 496] width 254 height 21
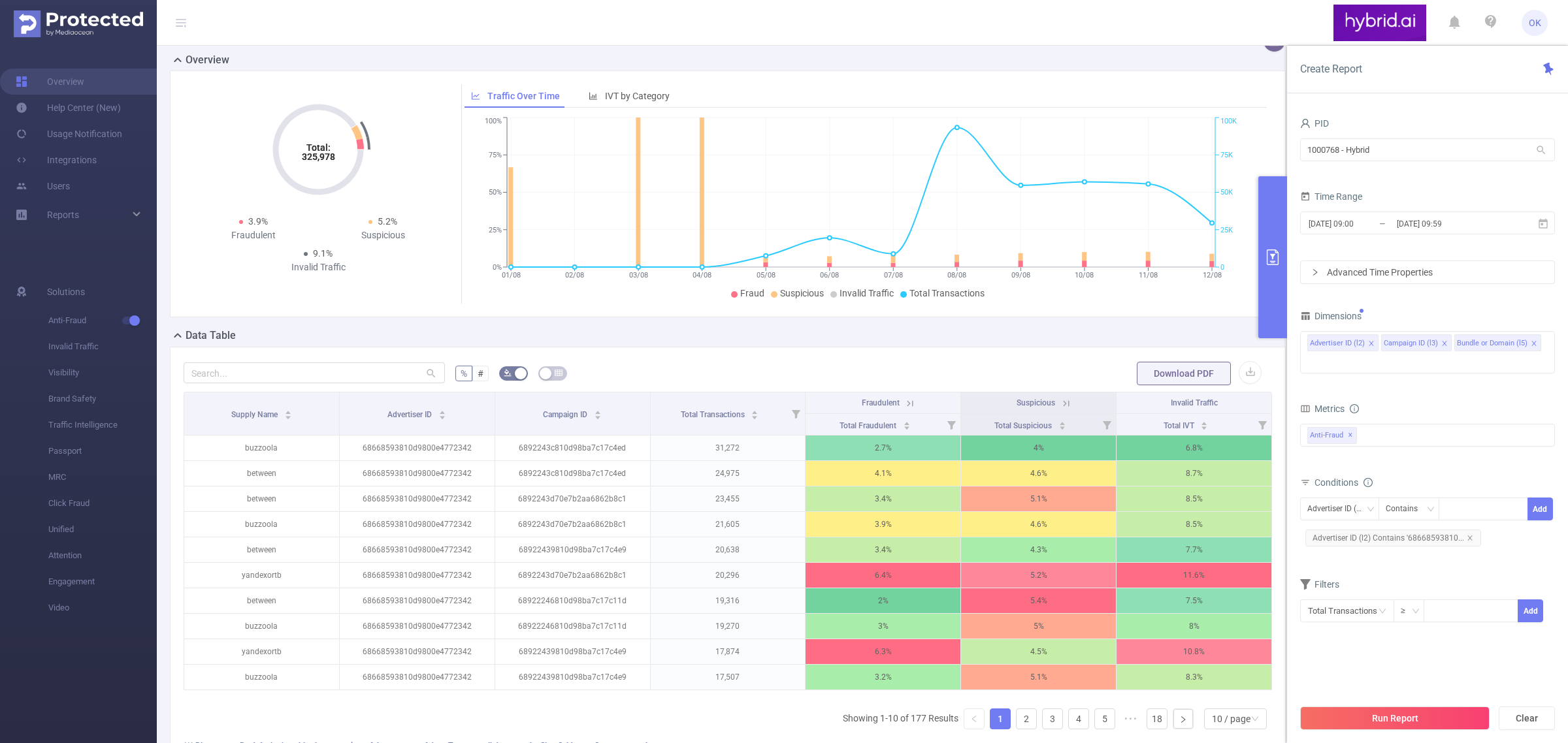
click at [1392, 305] on div "PID 1000768 - Hybrid 1000768 - Hybrid Time Range [DATE] 09:00 _ [DATE] 09:59 Ad…" at bounding box center [1427, 377] width 255 height 526
click at [1380, 432] on div "Anti-Fraud ✕" at bounding box center [1427, 436] width 255 height 23
click at [1320, 468] on span at bounding box center [1321, 464] width 10 height 10
click at [1320, 494] on li "Brand Safety" at bounding box center [1427, 487] width 254 height 17
click at [1321, 486] on span at bounding box center [1321, 487] width 10 height 10
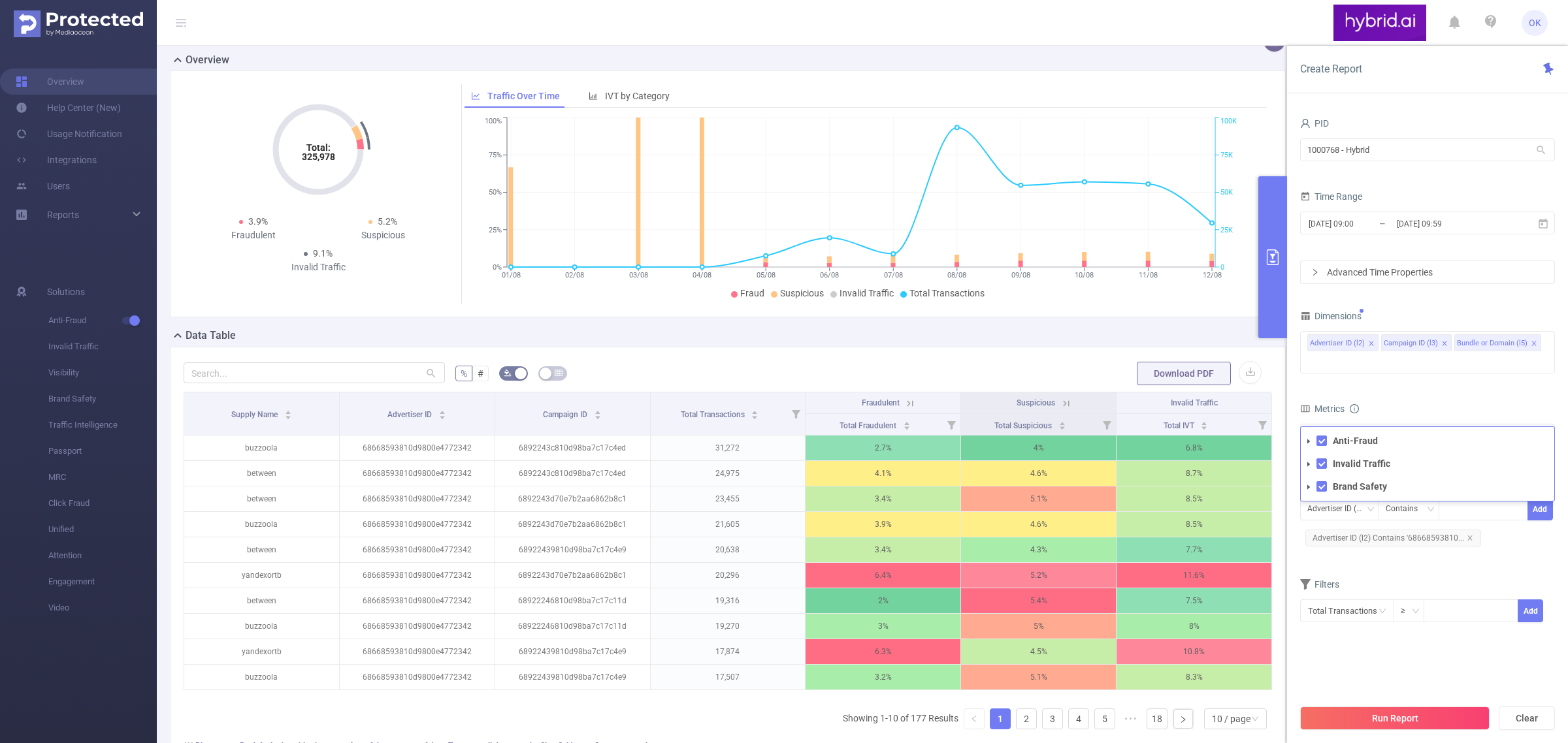
click at [1392, 402] on div "Metrics" at bounding box center [1427, 410] width 255 height 22
click at [1391, 661] on button "Run Report" at bounding box center [1394, 718] width 190 height 23
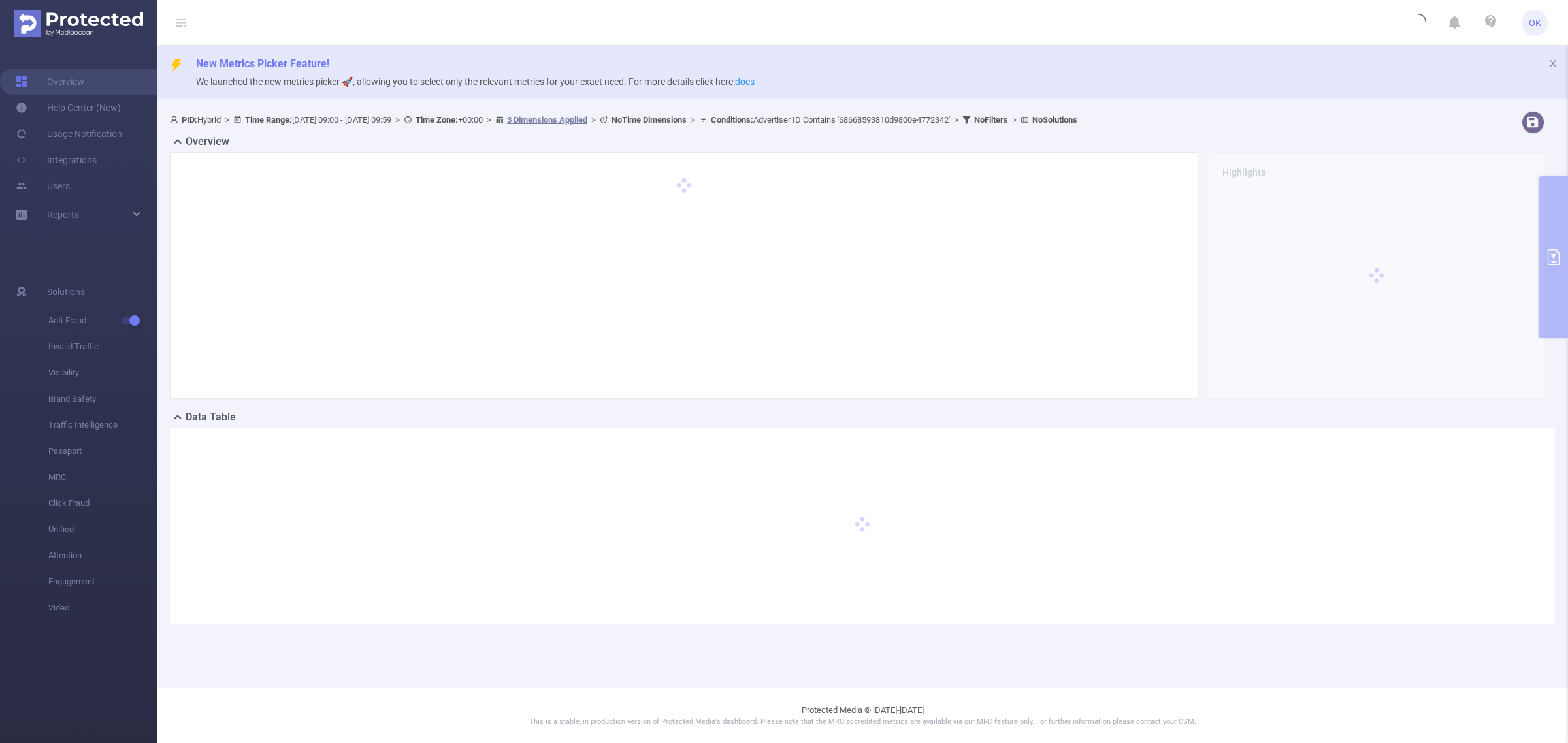
scroll to position [0, 0]
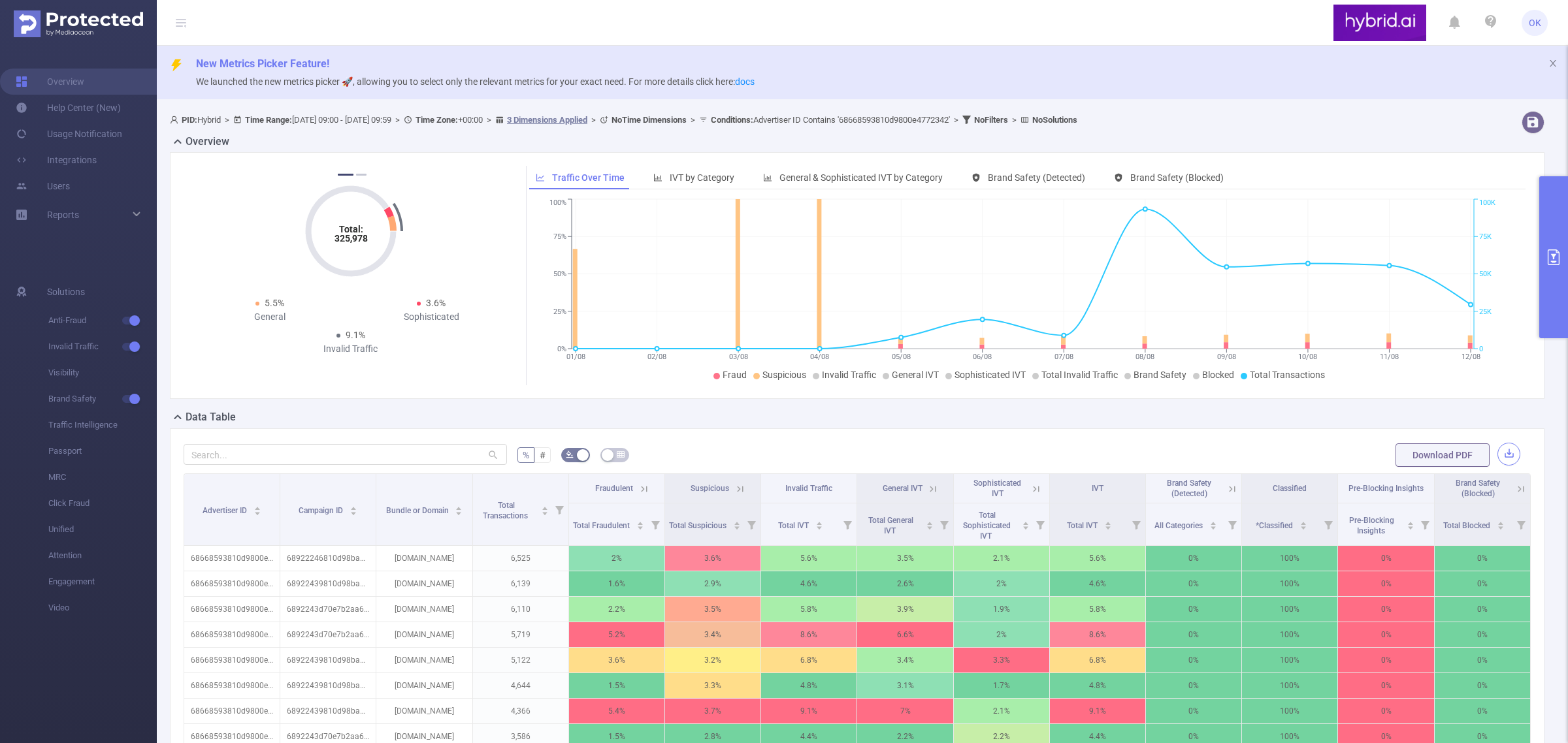
click at [1392, 461] on button "button" at bounding box center [1508, 454] width 23 height 23
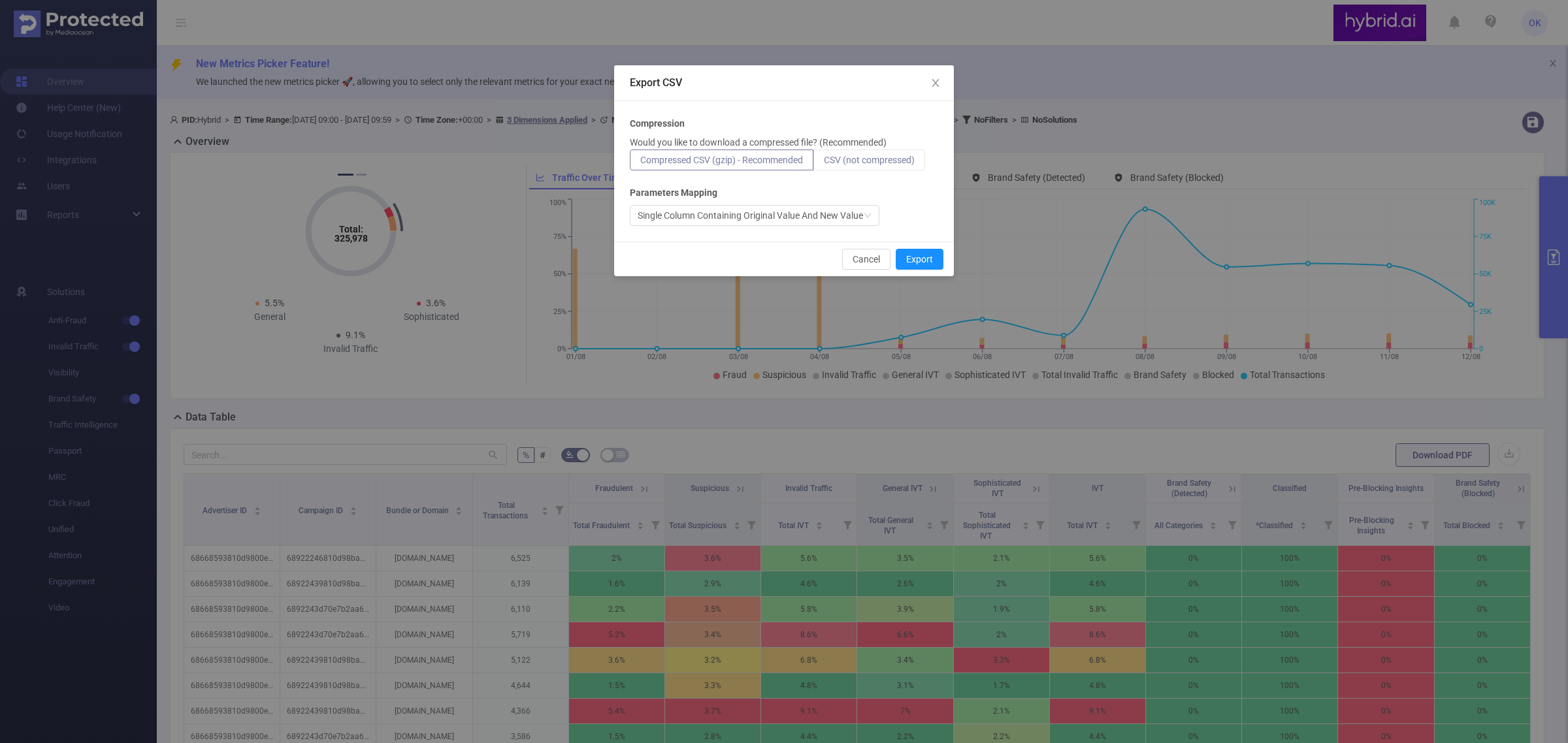
click at [855, 152] on label "CSV (not compressed)" at bounding box center [868, 160] width 112 height 21
click at [823, 164] on input "CSV (not compressed)" at bounding box center [823, 164] width 0 height 0
click at [919, 262] on button "Export" at bounding box center [919, 259] width 48 height 21
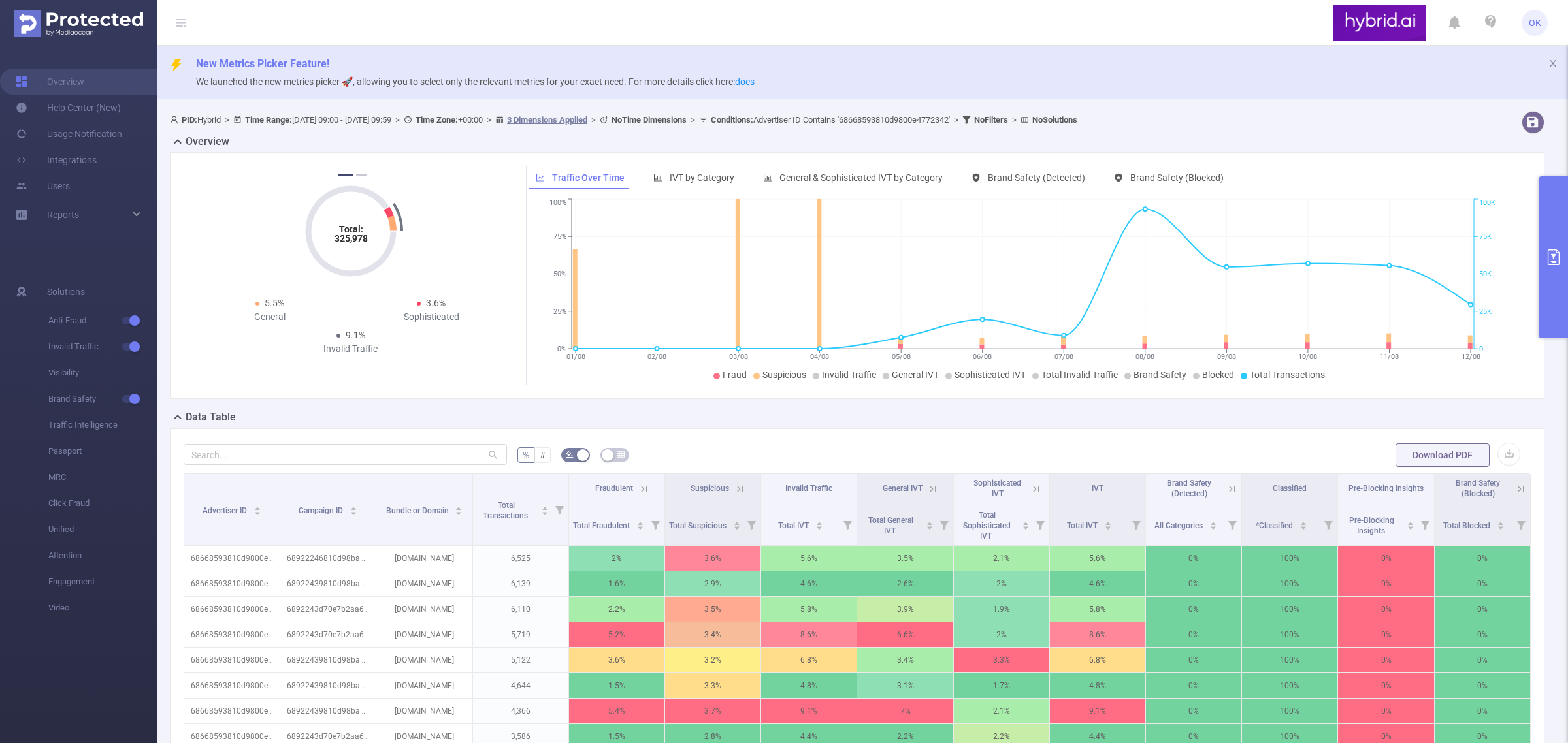
click at [1392, 243] on button "primary" at bounding box center [1552, 257] width 29 height 162
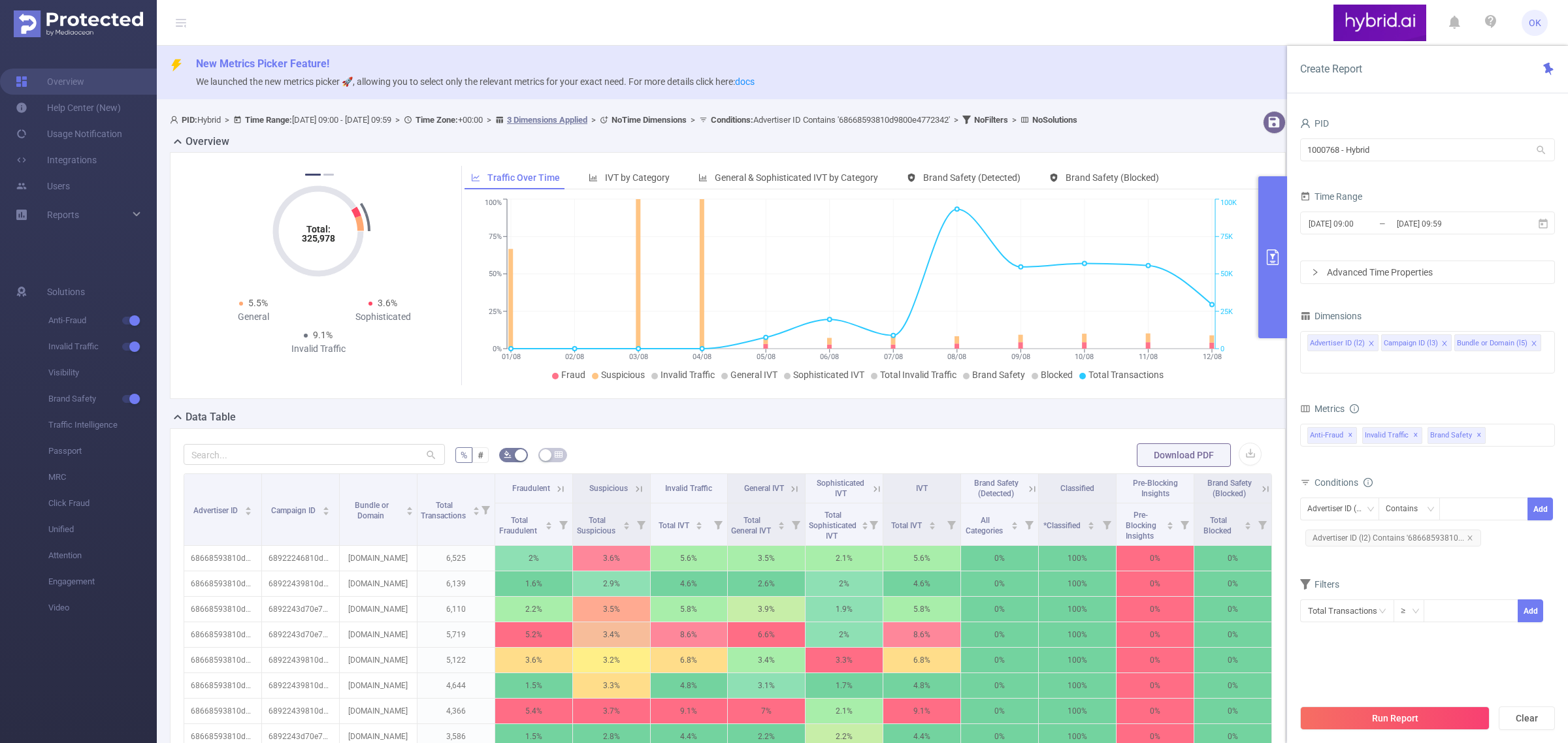
click at [1392, 343] on icon "icon: close" at bounding box center [1534, 344] width 7 height 7
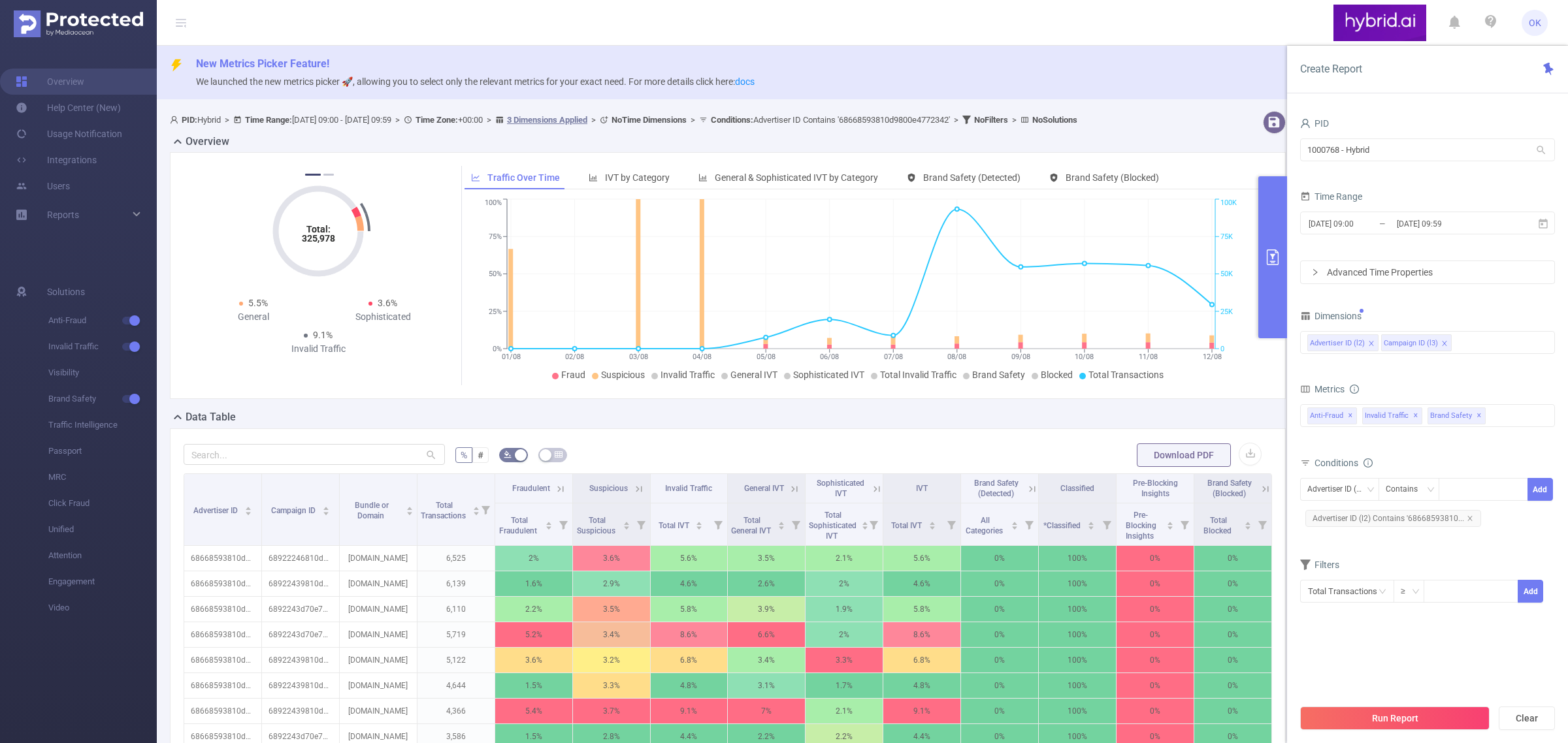
click at [1392, 363] on div "Dimensions Advertiser ID (l2) Campaign ID (l3)" at bounding box center [1427, 336] width 255 height 57
click at [1392, 344] on div "Advertiser ID (l2) Campaign ID (l3)" at bounding box center [1428, 342] width 241 height 22
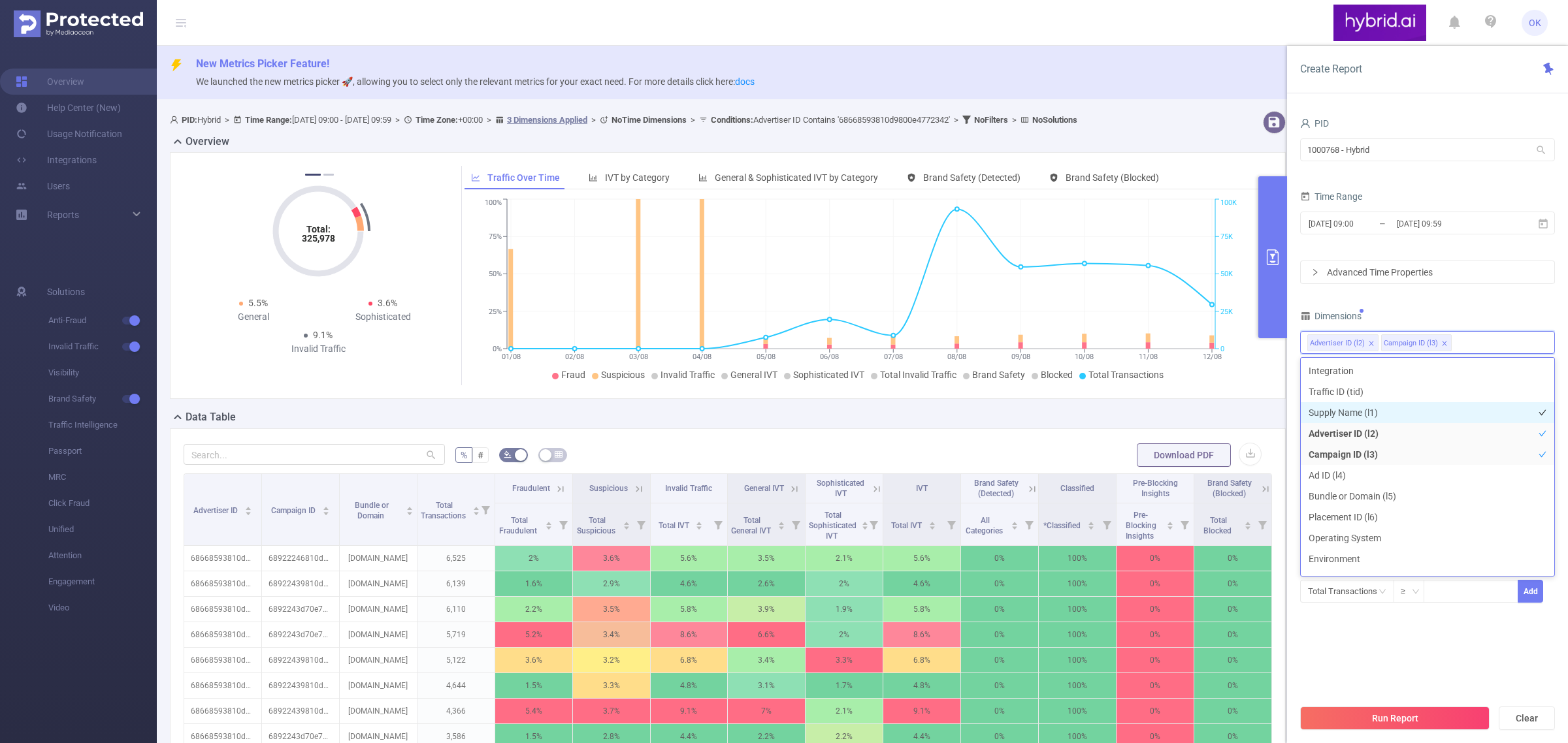
click at [1333, 417] on li "Supply Name (l1)" at bounding box center [1427, 413] width 254 height 21
drag, startPoint x: 1339, startPoint y: 342, endPoint x: 1527, endPoint y: 347, distance: 188.1
click at [1392, 332] on ul "Supply Name (l1) Advertiser ID (l2) Campaign ID (l3)" at bounding box center [1428, 332] width 241 height 0
click at [1392, 305] on div "PID 1000768 - Hybrid 1000768 - Hybrid Time Range [DATE] 09:00 _ [DATE] 09:59 Ad…" at bounding box center [1427, 367] width 255 height 506
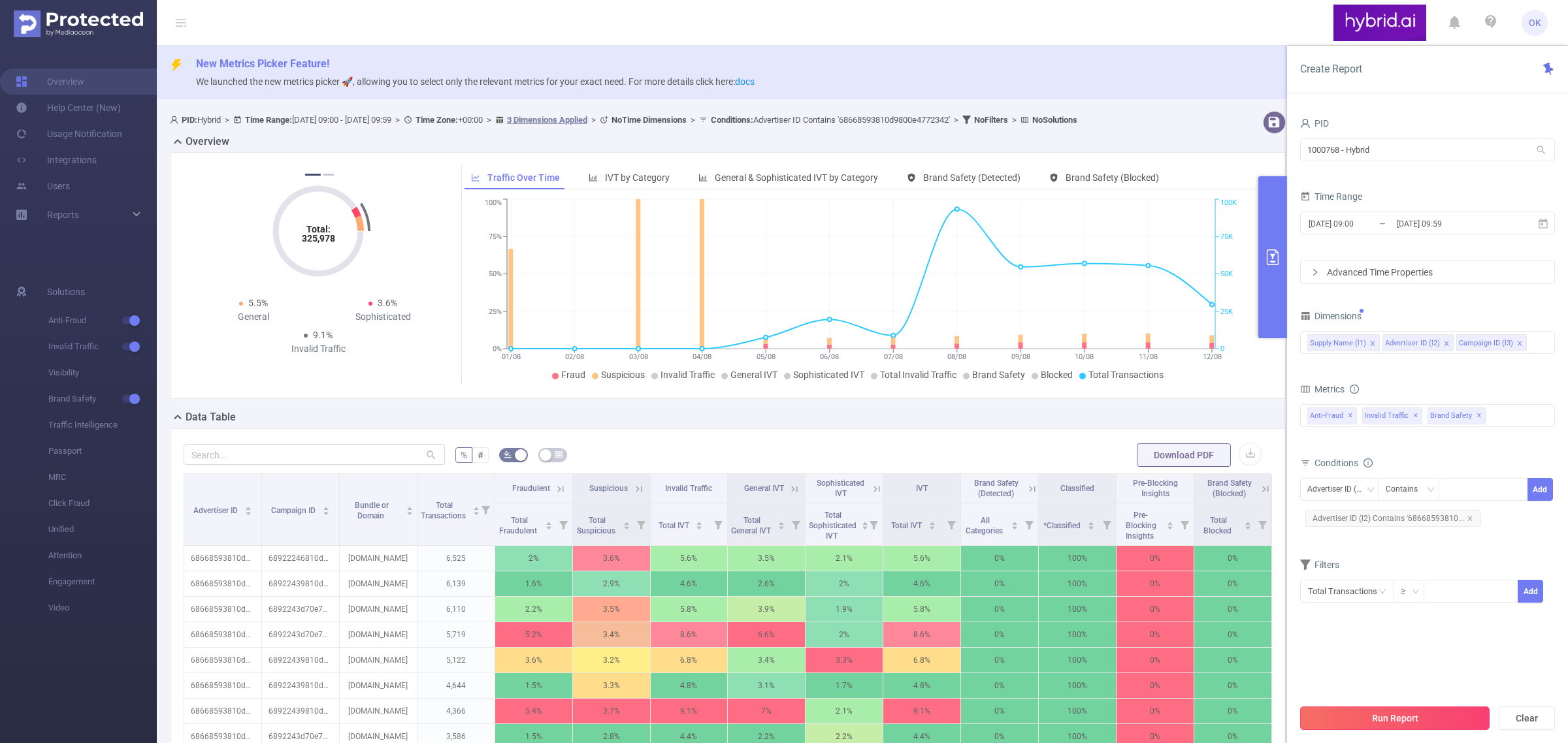
click at [1383, 661] on button "Run Report" at bounding box center [1394, 718] width 190 height 23
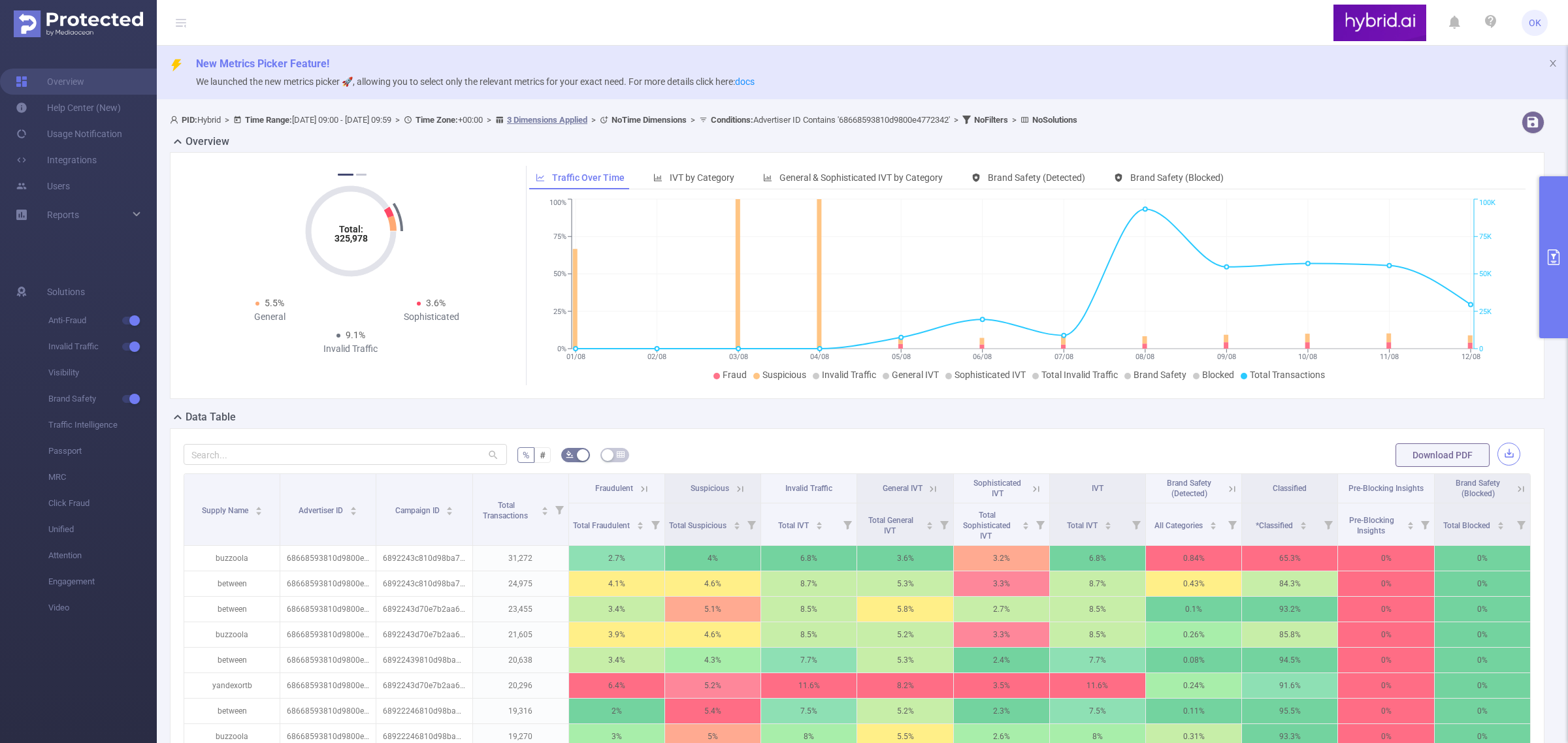
click at [1392, 451] on button "button" at bounding box center [1508, 454] width 23 height 23
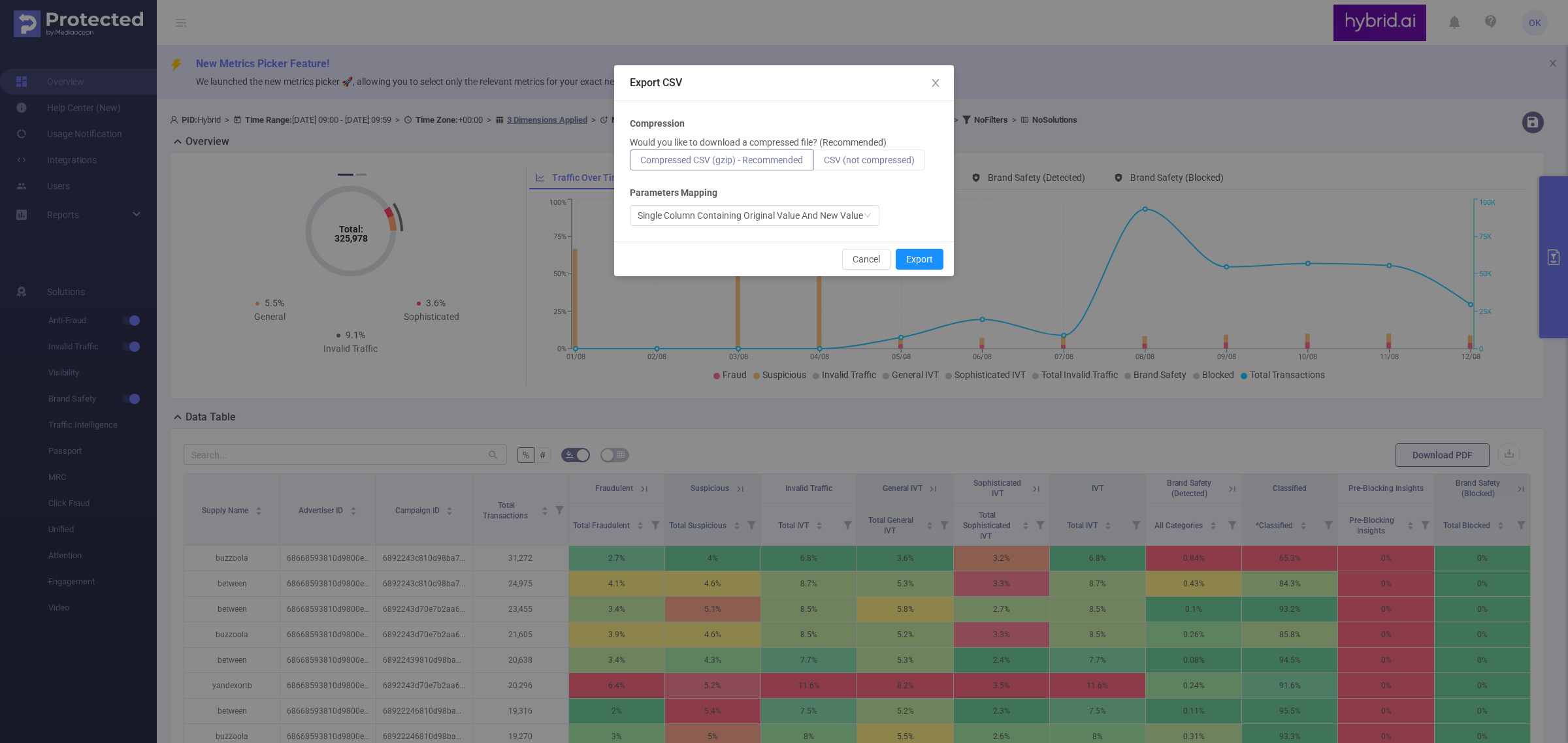
click at [894, 169] on label "CSV (not compressed)" at bounding box center [868, 160] width 112 height 21
click at [823, 164] on input "CSV (not compressed)" at bounding box center [823, 164] width 0 height 0
click at [931, 255] on button "Export" at bounding box center [919, 259] width 48 height 21
